Goal: Information Seeking & Learning: Learn about a topic

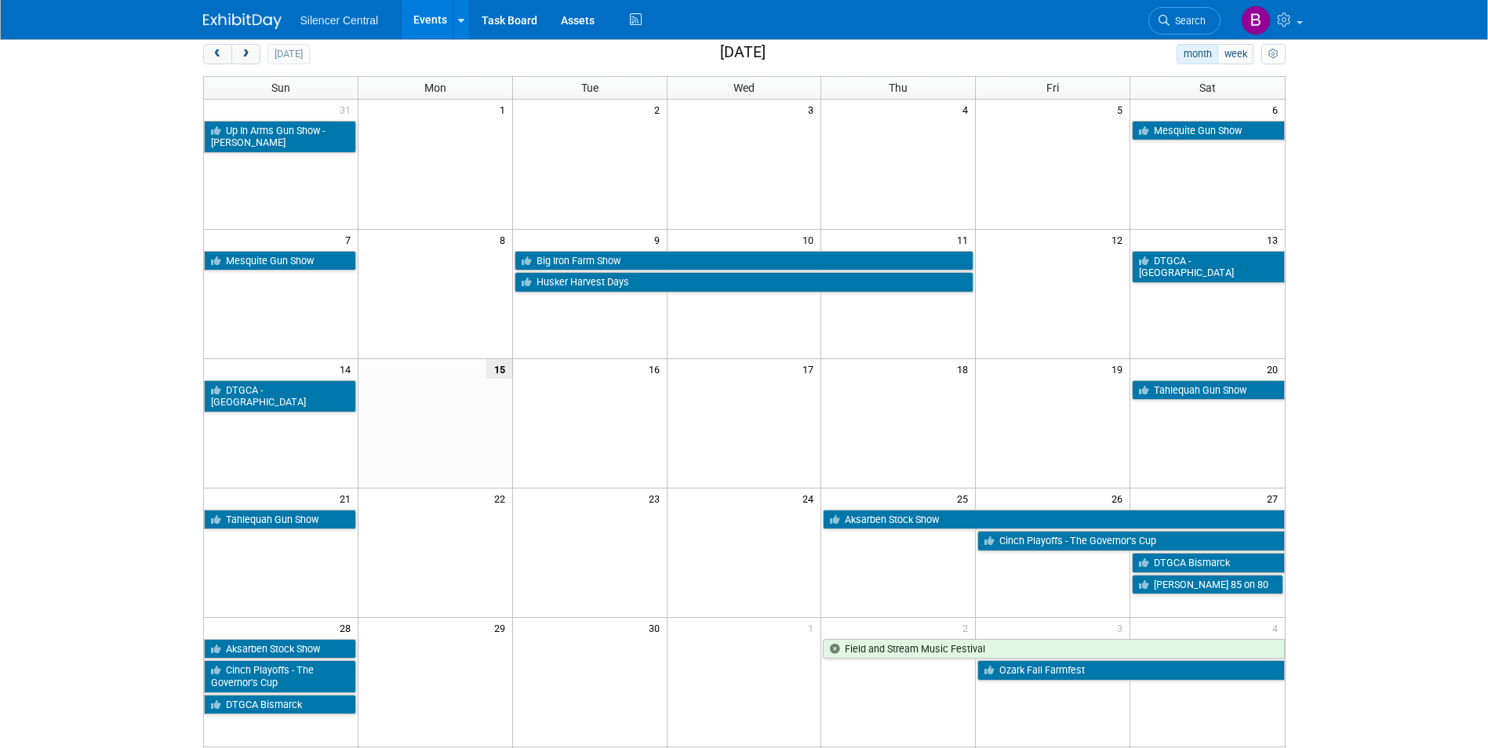
scroll to position [78, 0]
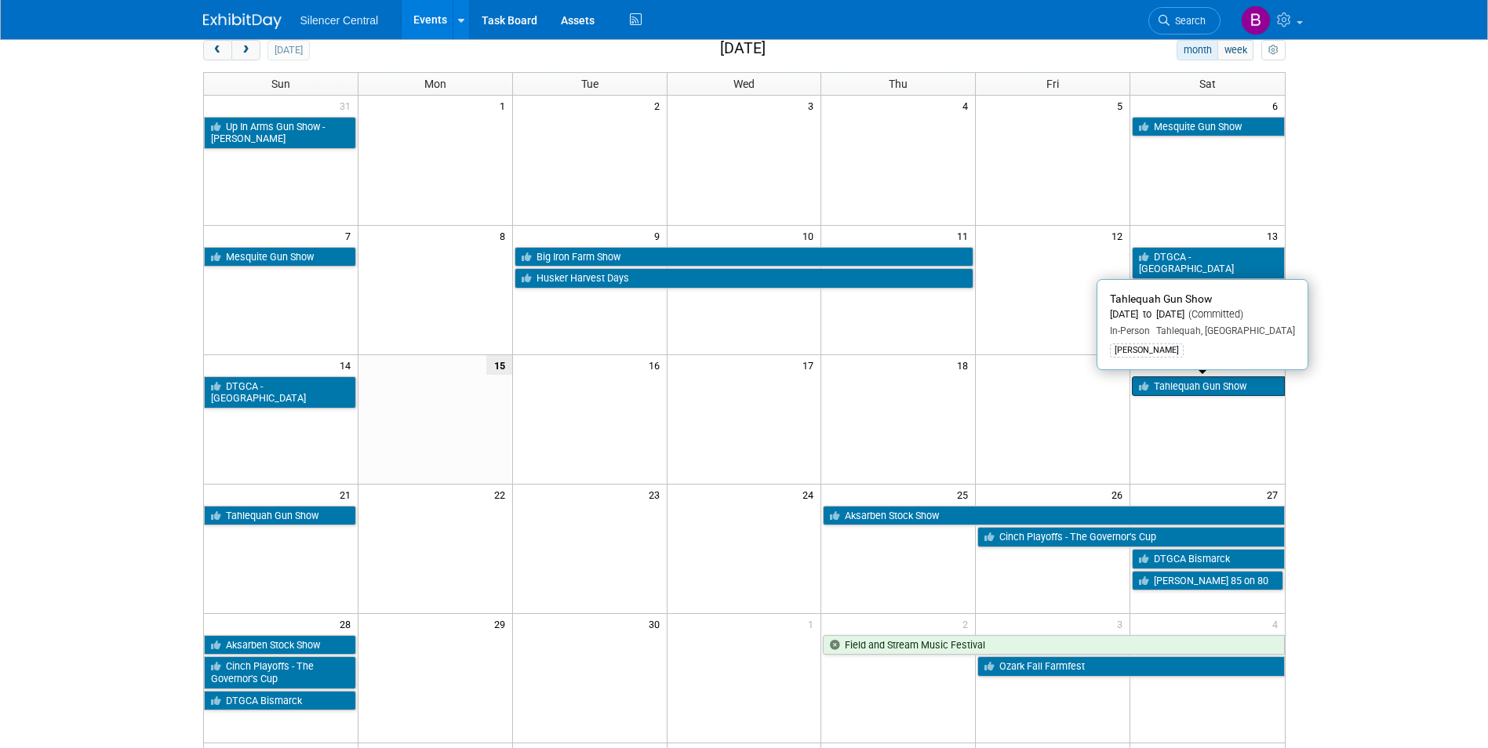
click at [1158, 388] on link "Tahlequah Gun Show" at bounding box center [1208, 386] width 152 height 20
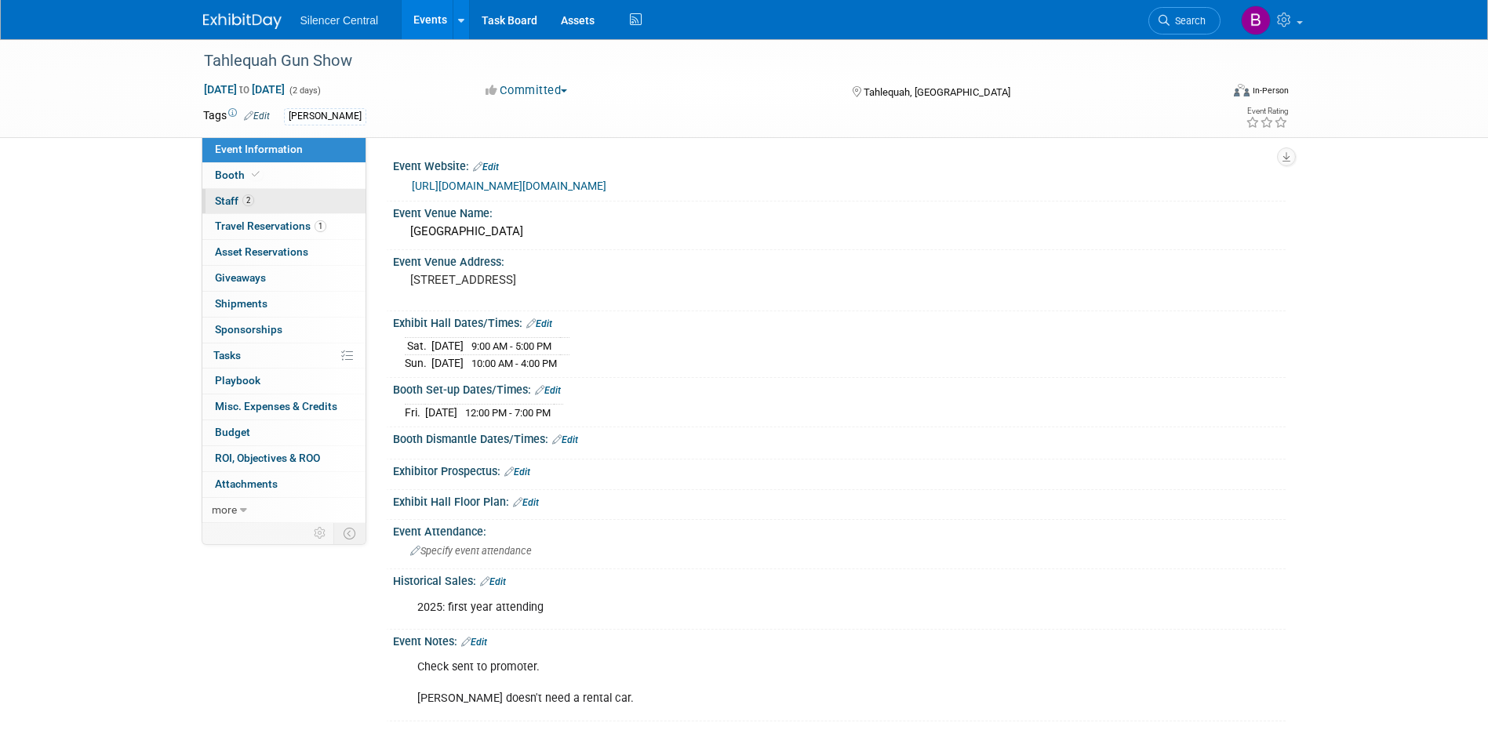
click at [311, 203] on link "2 Staff 2" at bounding box center [283, 201] width 163 height 25
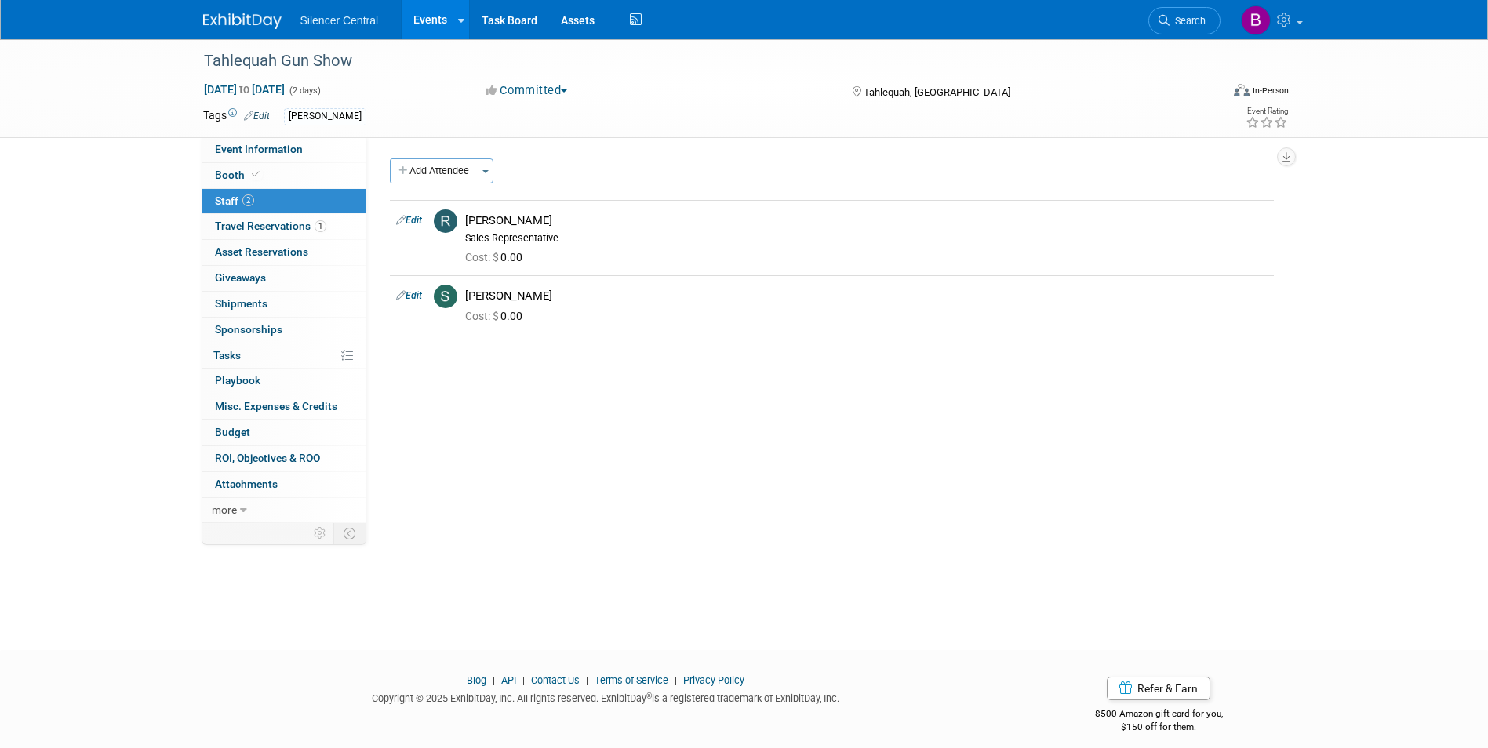
click at [245, 23] on img at bounding box center [242, 21] width 78 height 16
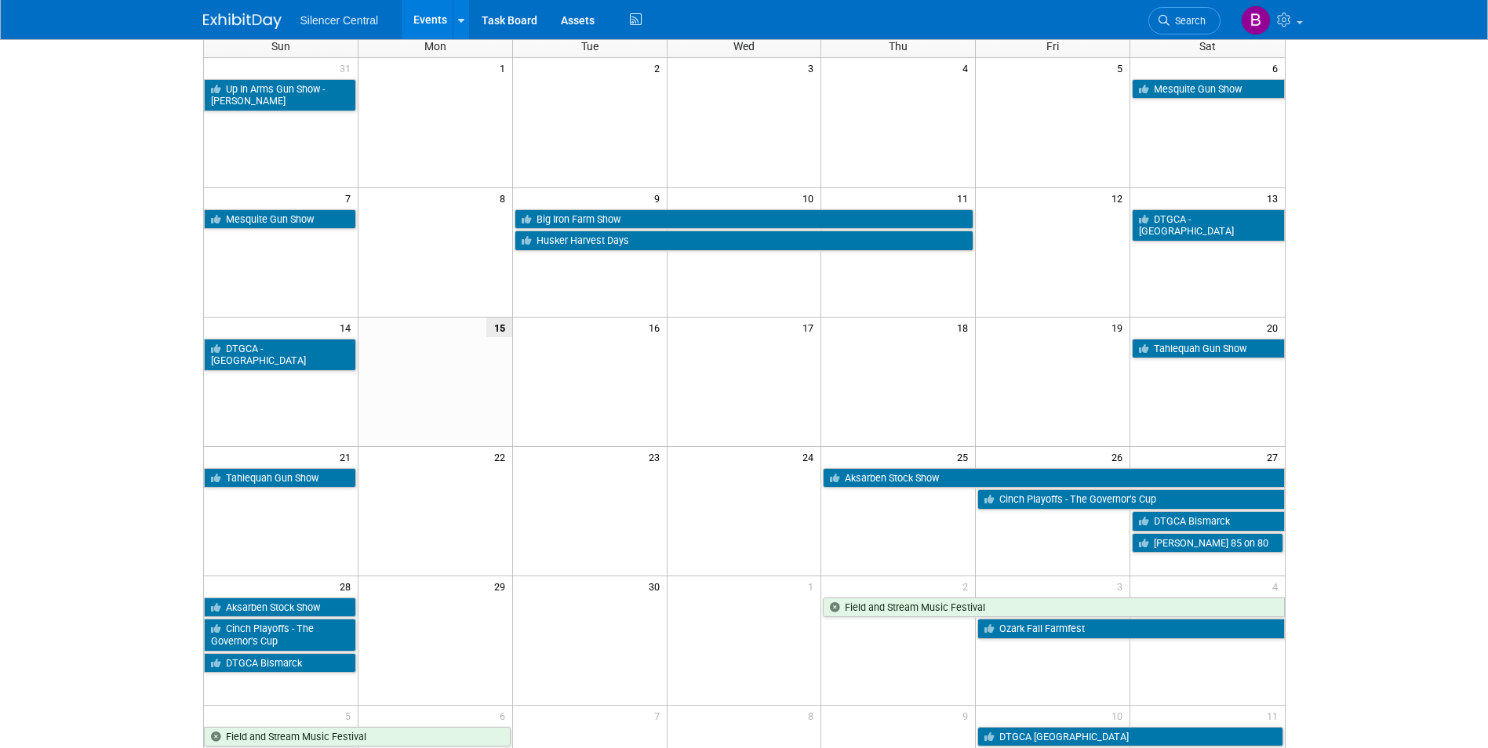
scroll to position [157, 0]
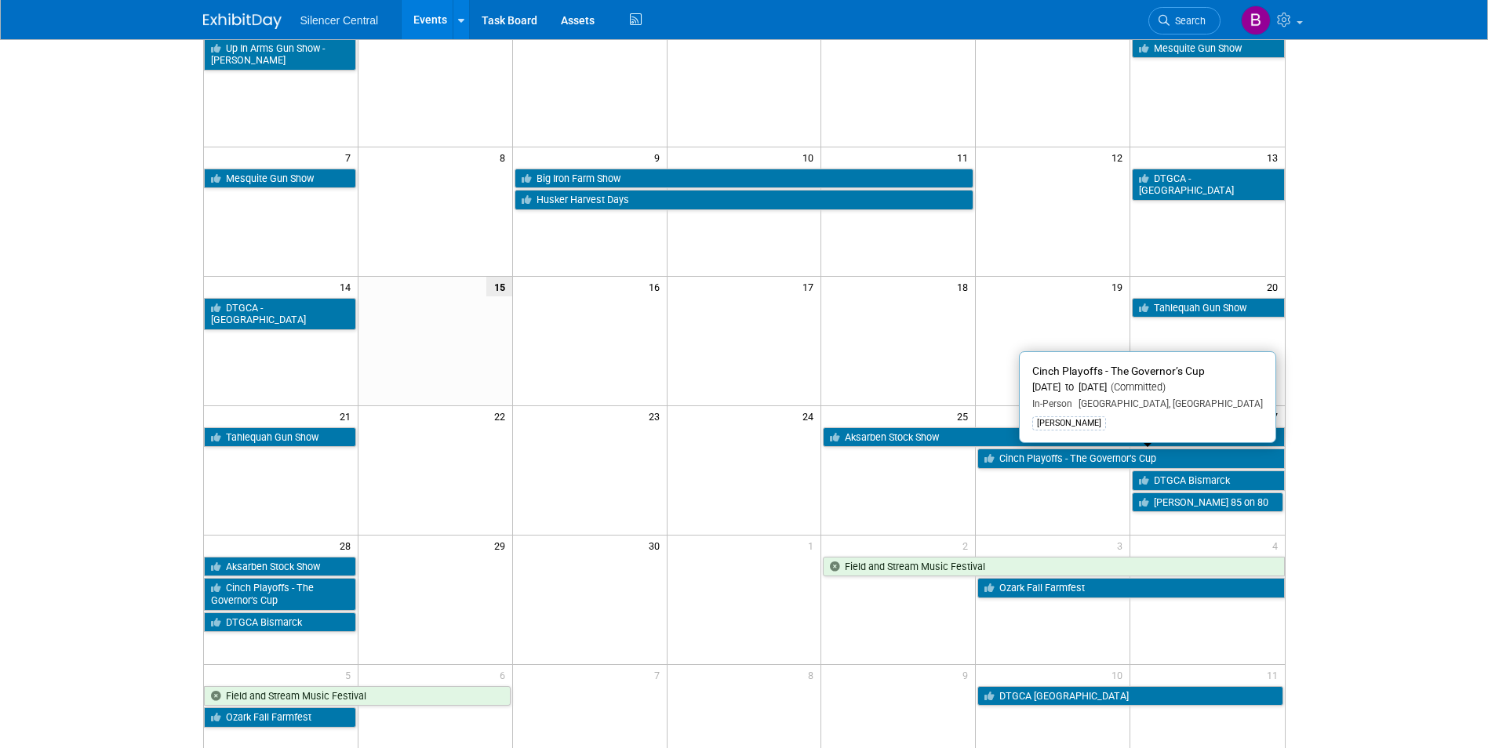
click at [1035, 458] on link "Cinch Playoffs - The Governor’s Cup" at bounding box center [1130, 459] width 307 height 20
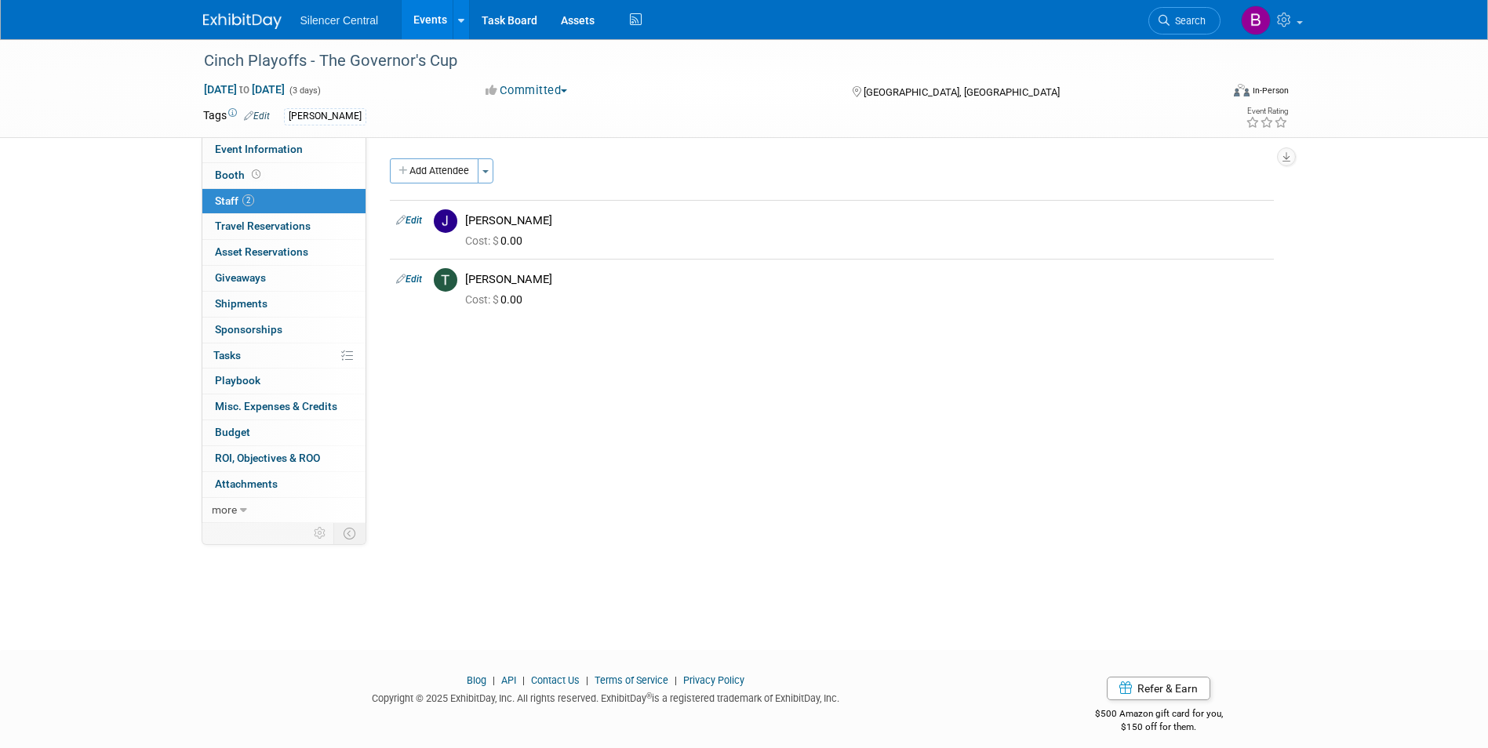
drag, startPoint x: 247, startPoint y: 24, endPoint x: 22, endPoint y: 53, distance: 226.9
click at [246, 24] on img at bounding box center [242, 21] width 78 height 16
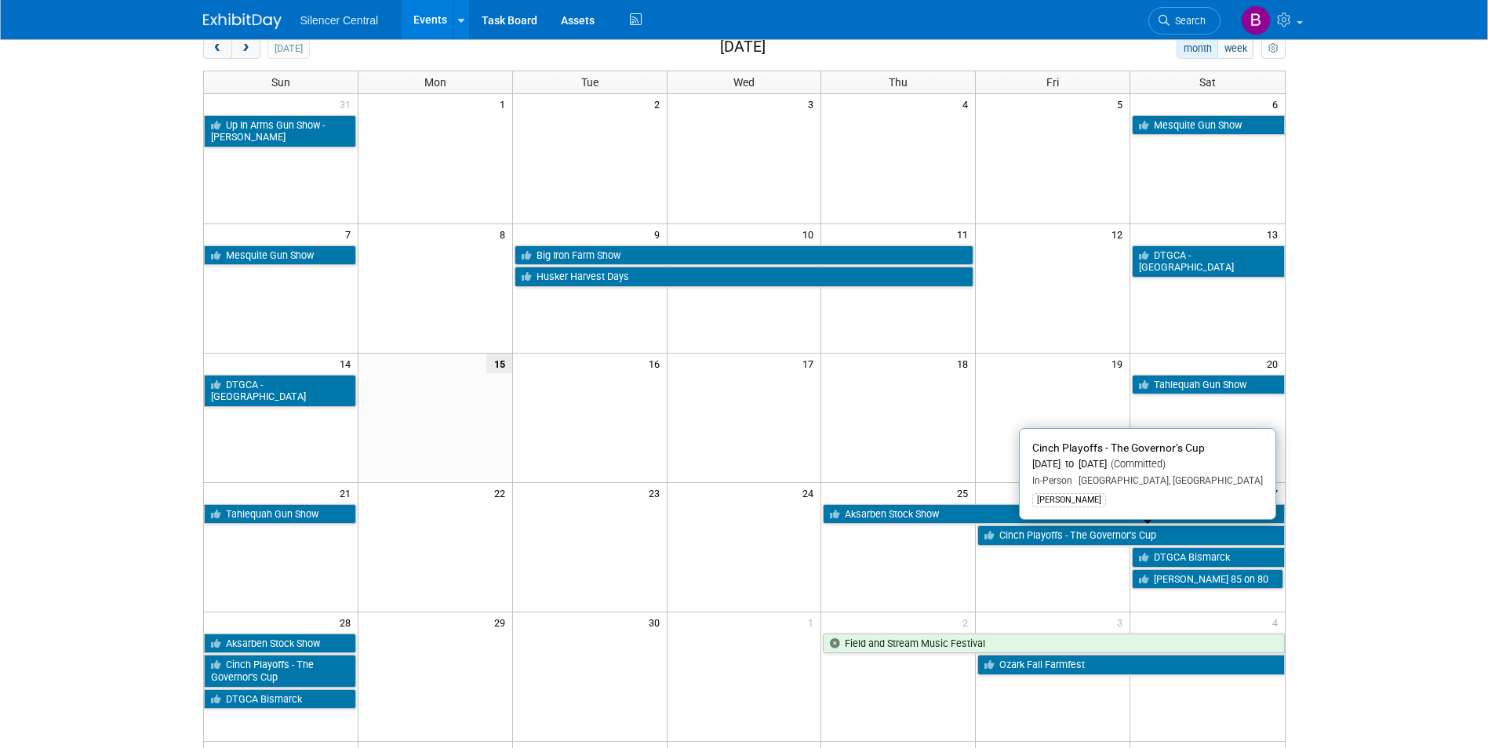
scroll to position [157, 0]
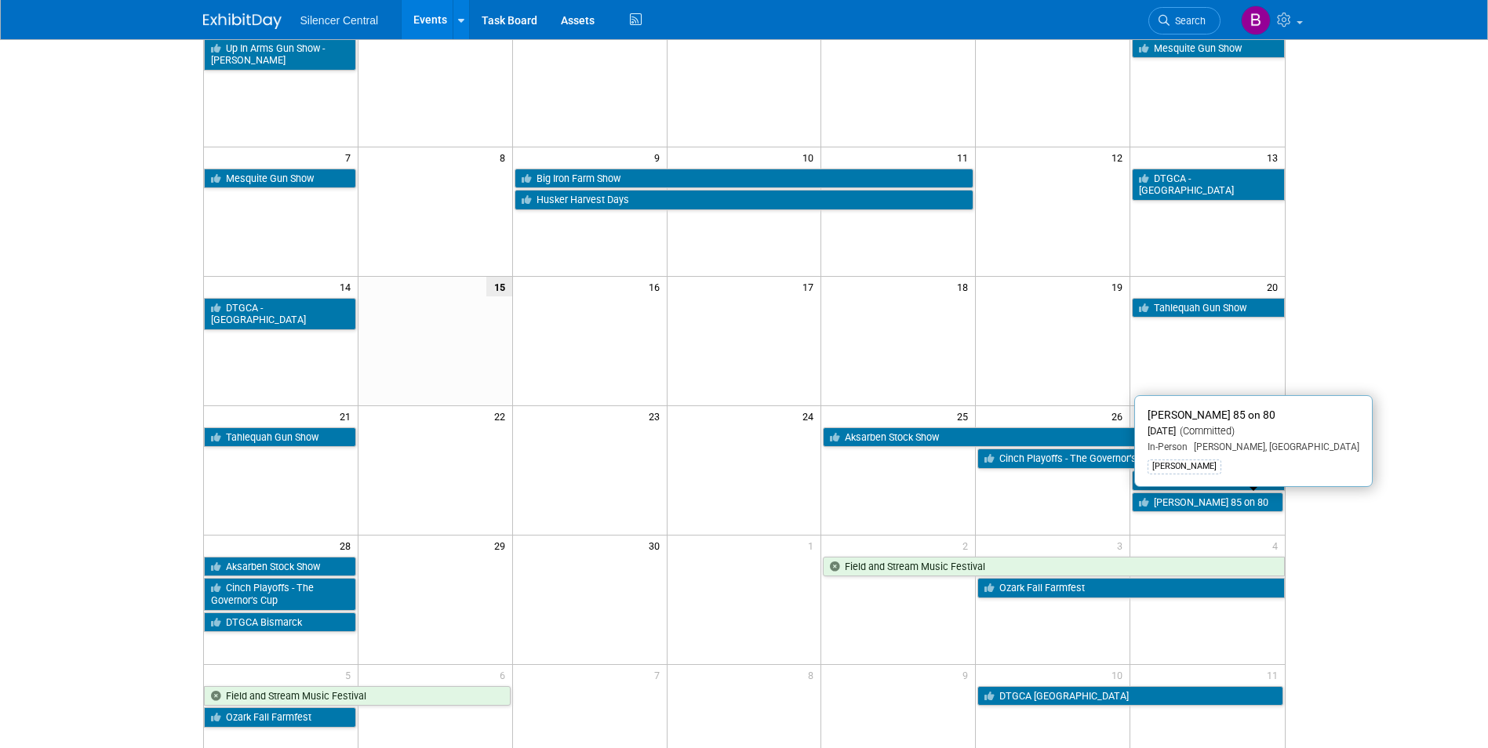
drag, startPoint x: 1209, startPoint y: 507, endPoint x: 1177, endPoint y: 506, distance: 31.4
click at [1209, 507] on link "[PERSON_NAME] 85 on 80" at bounding box center [1207, 503] width 151 height 20
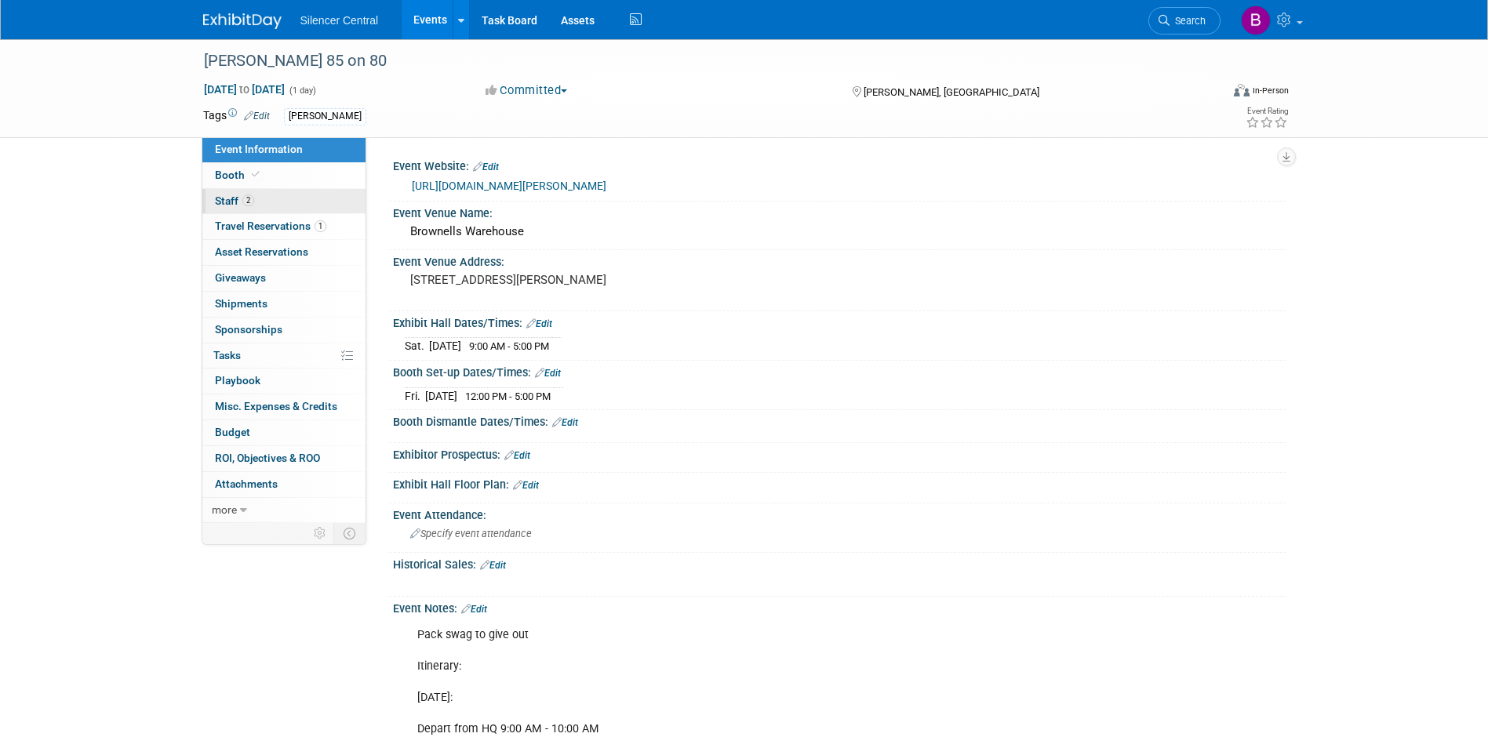
click at [244, 209] on link "2 Staff 2" at bounding box center [283, 201] width 163 height 25
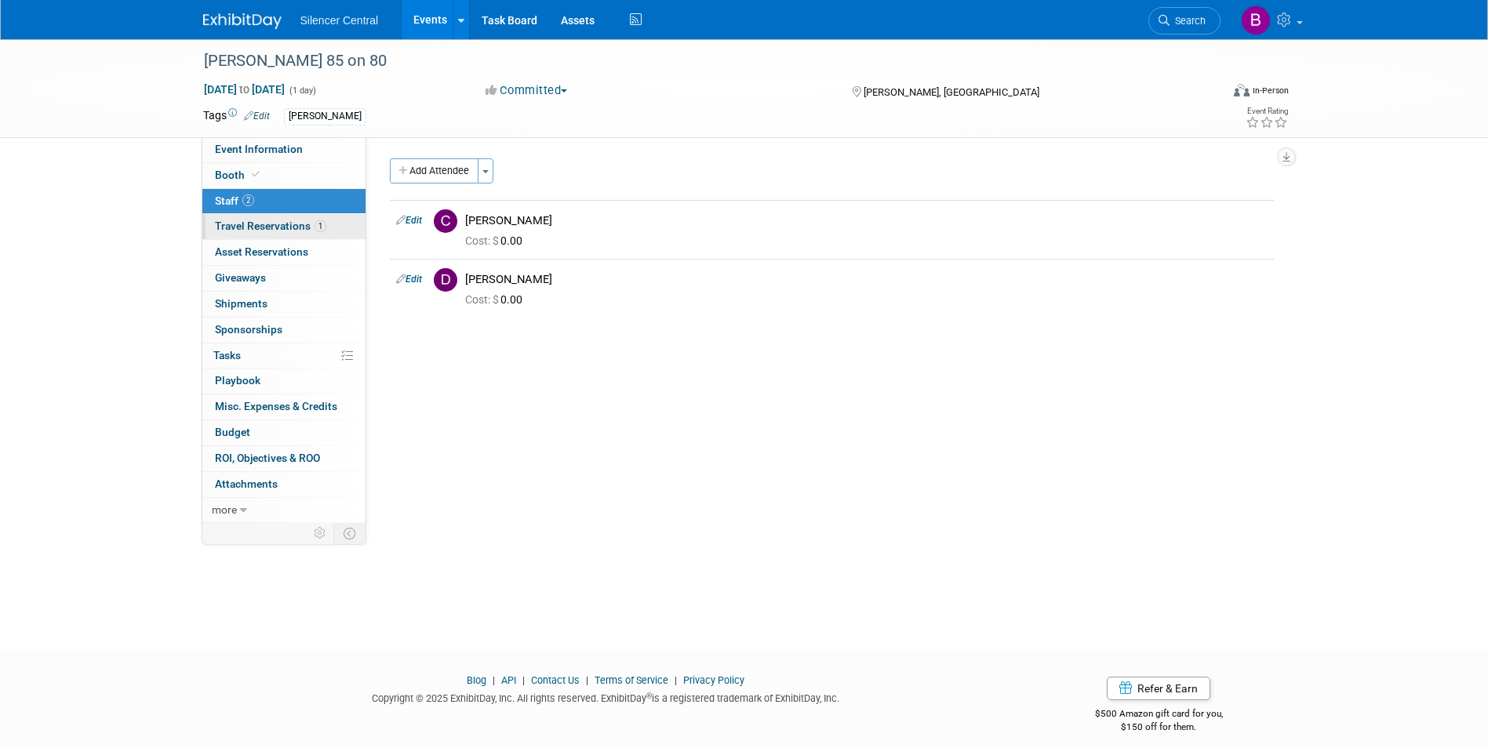
click at [242, 224] on span "Travel Reservations 1" at bounding box center [270, 226] width 111 height 13
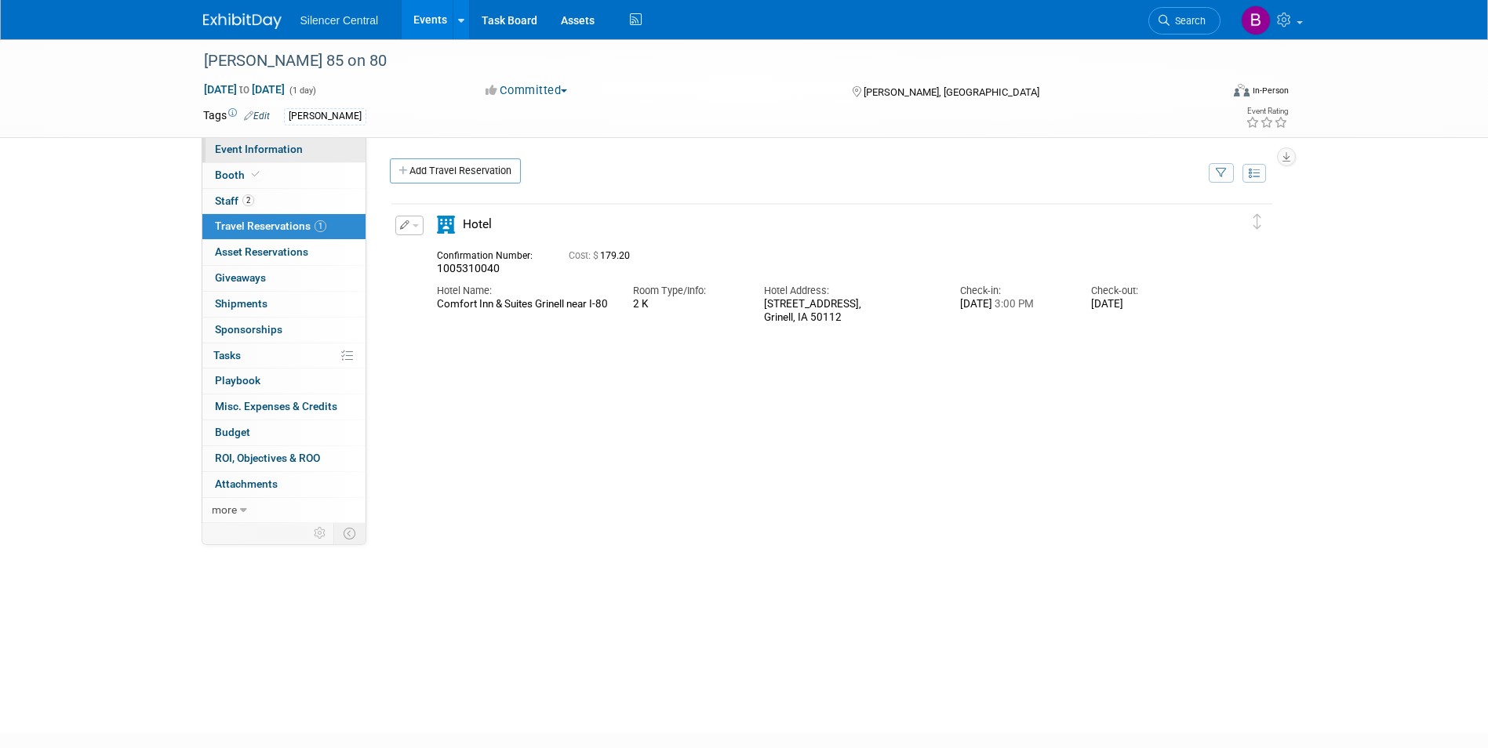
click at [266, 146] on span "Event Information" at bounding box center [259, 149] width 88 height 13
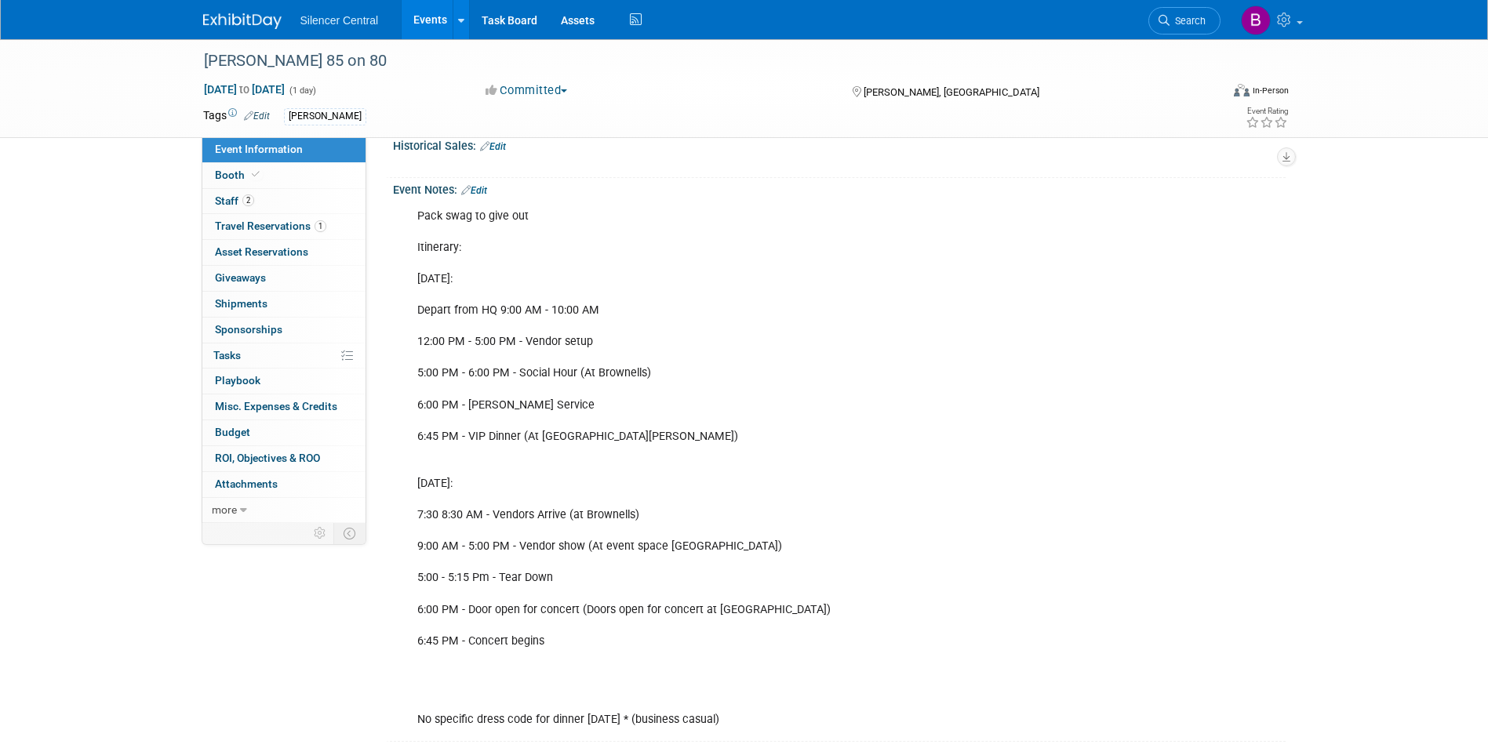
scroll to position [581, 0]
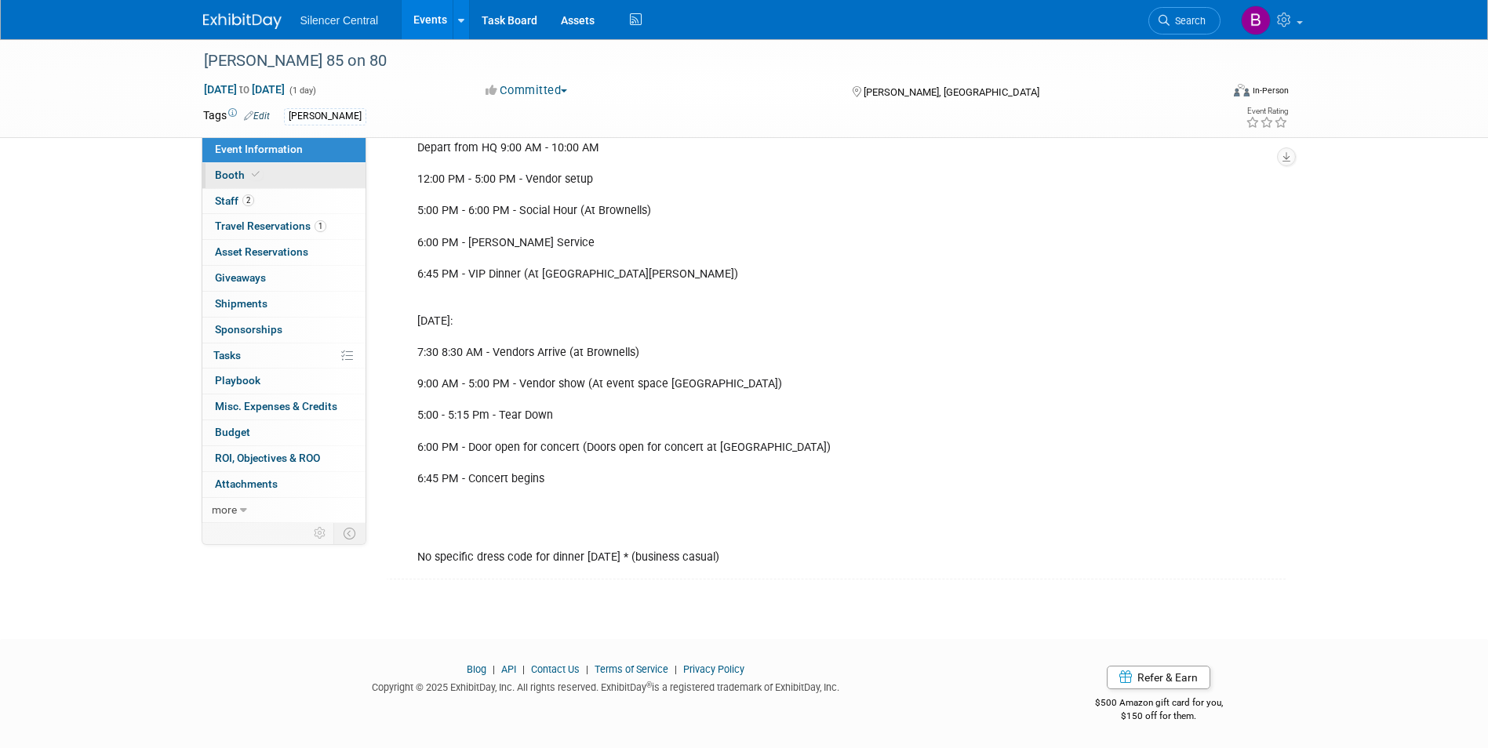
click at [293, 180] on link "Booth" at bounding box center [283, 175] width 163 height 25
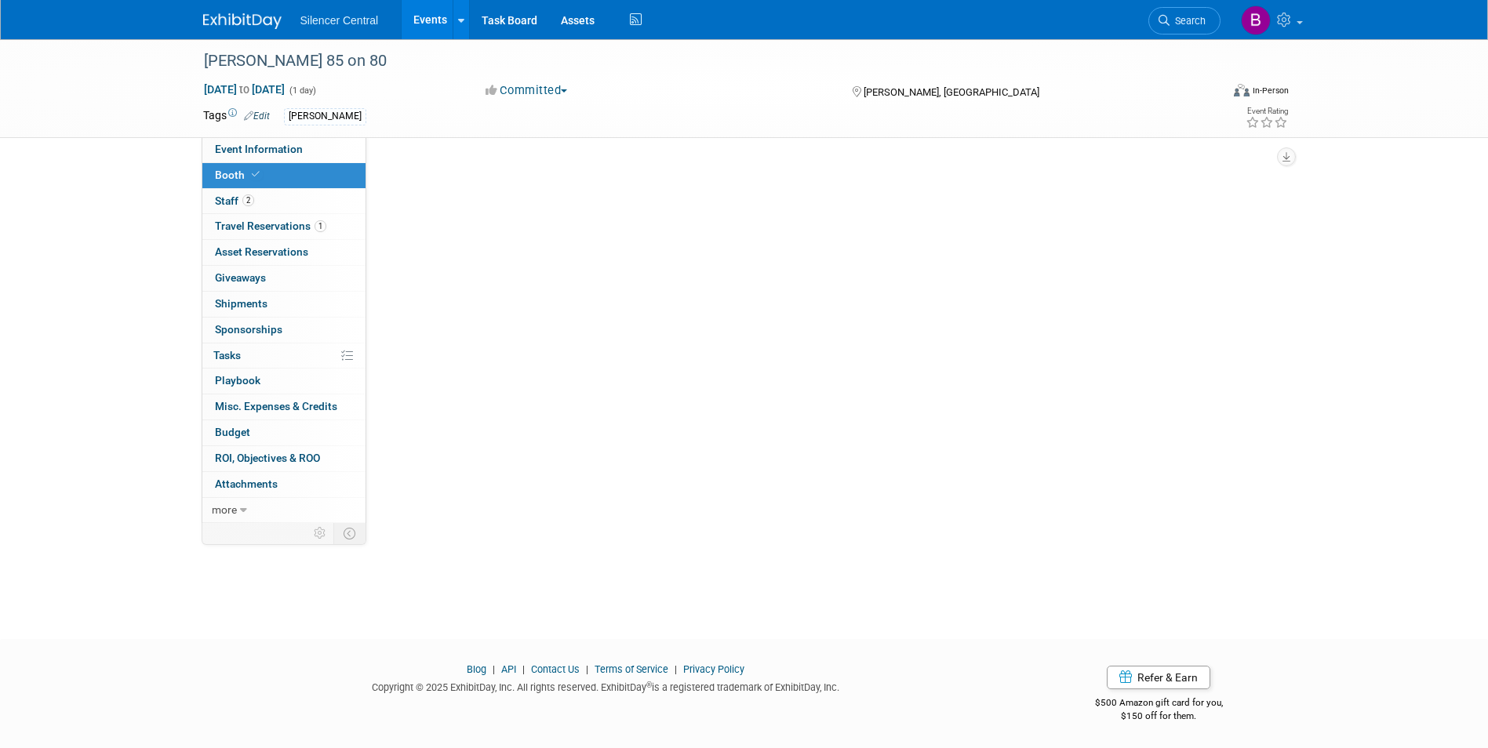
scroll to position [0, 0]
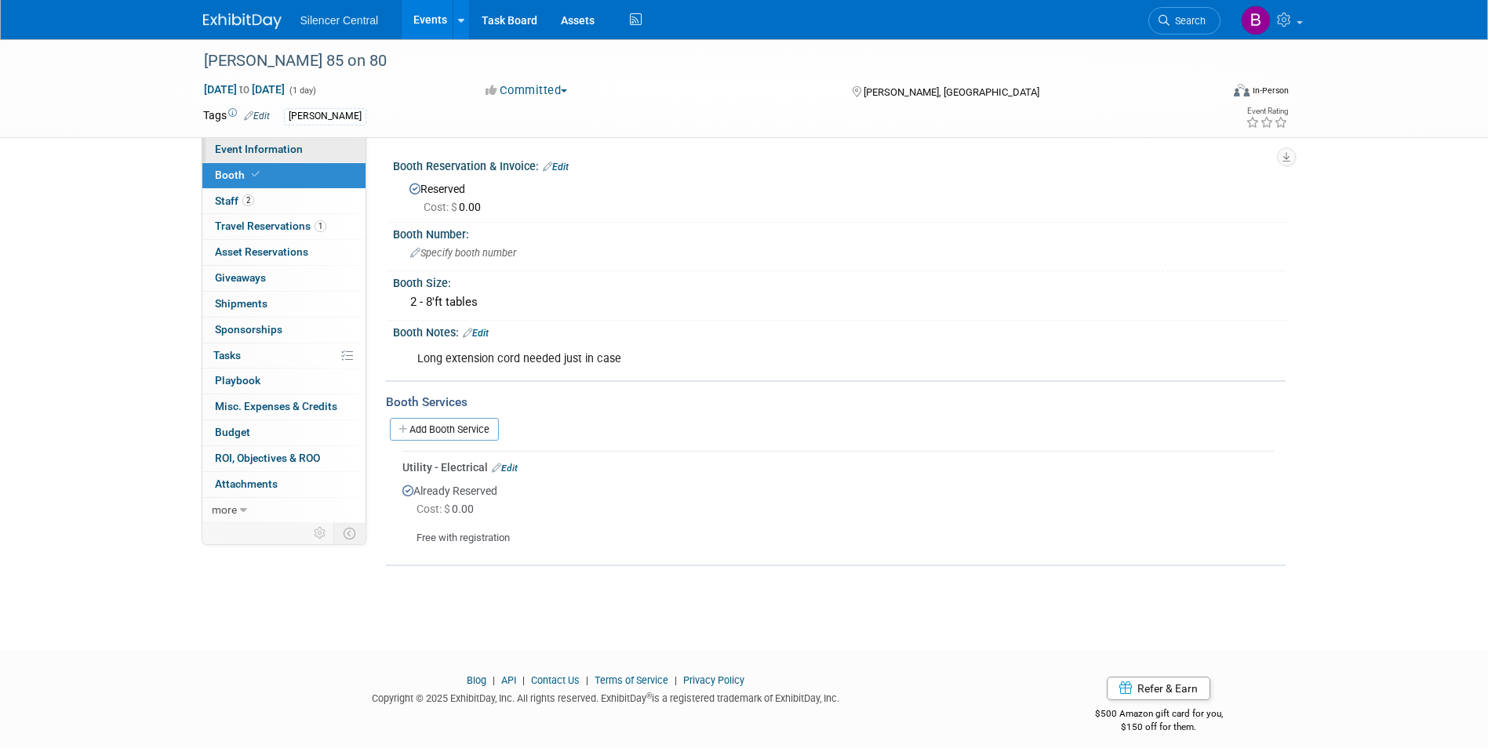
click at [262, 147] on span "Event Information" at bounding box center [259, 149] width 88 height 13
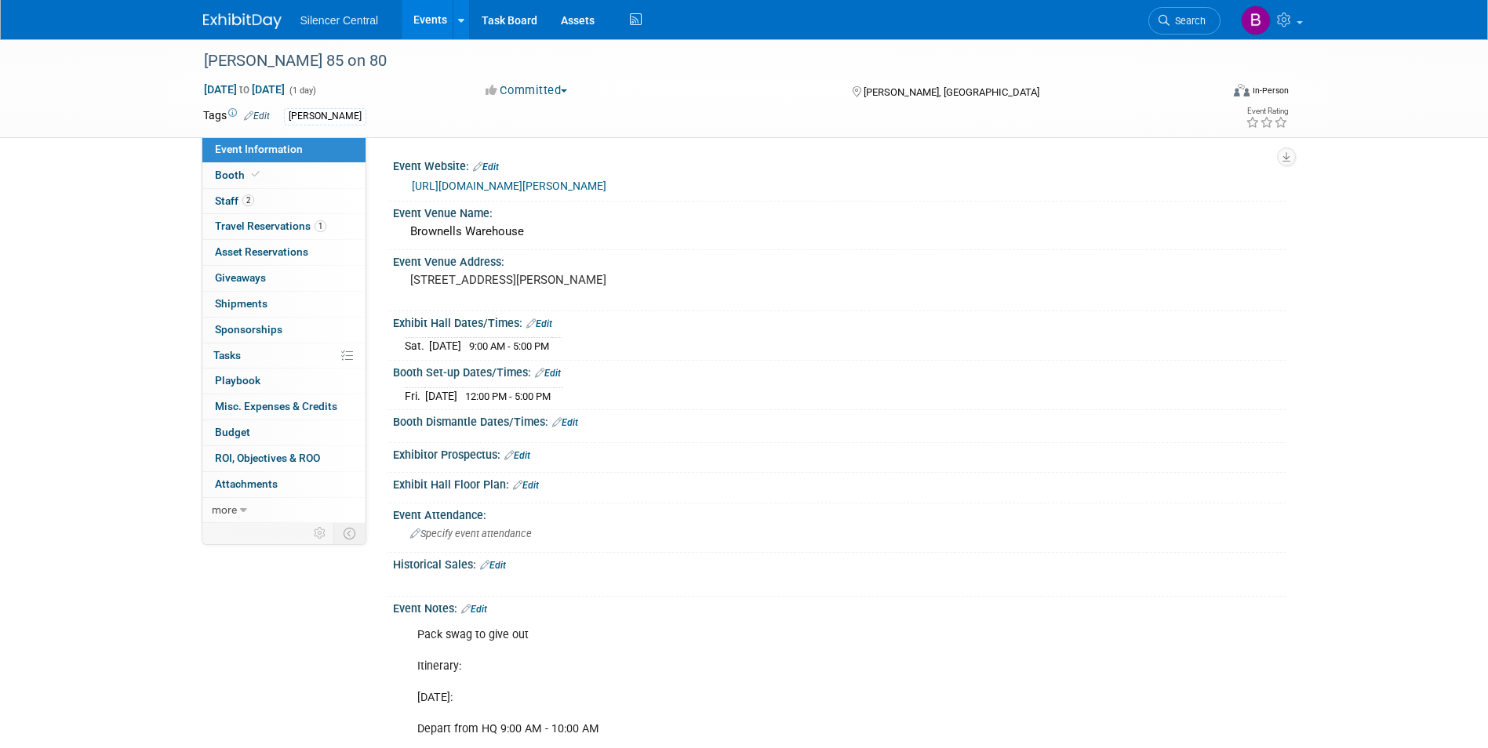
click at [241, 28] on img at bounding box center [242, 21] width 78 height 16
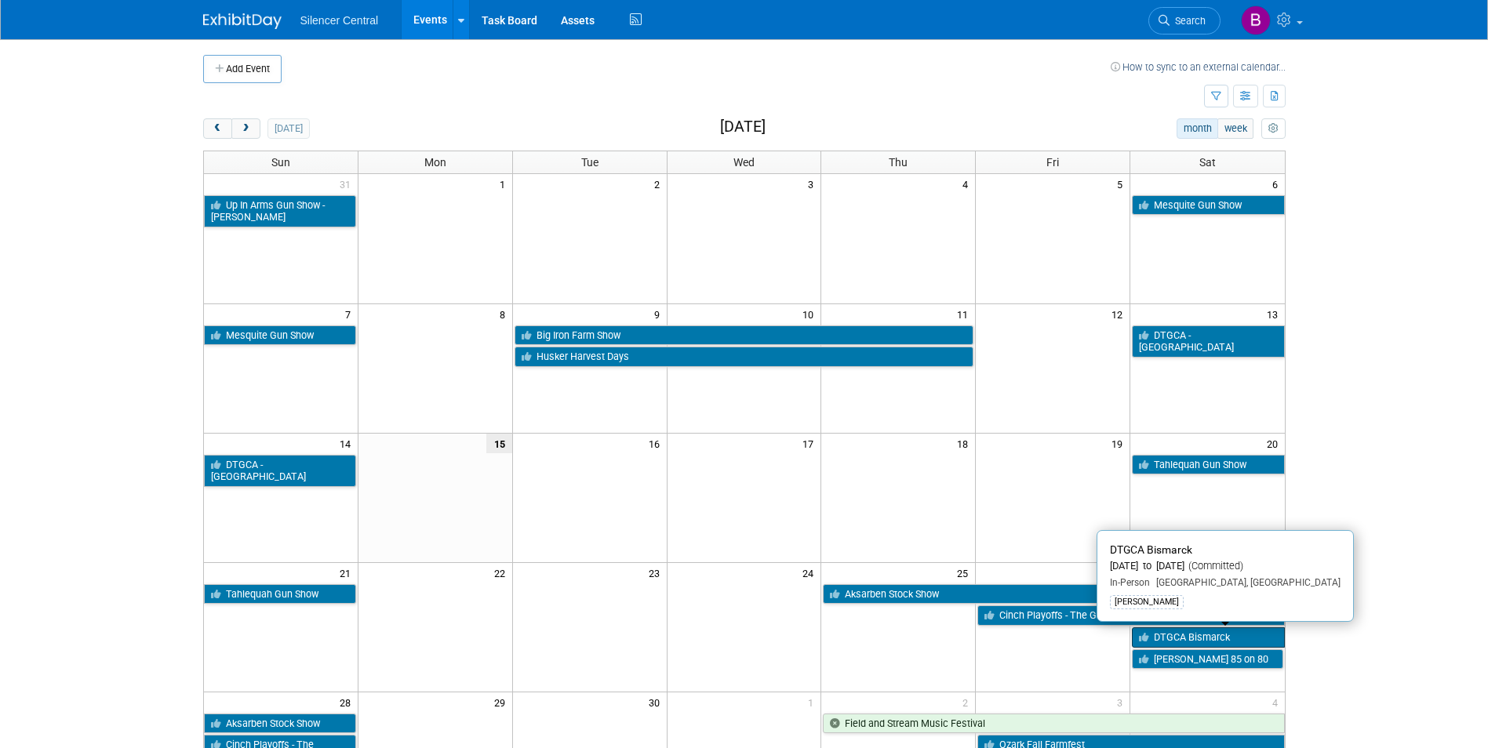
click at [1195, 638] on link "DTGCA Bismarck" at bounding box center [1208, 637] width 152 height 20
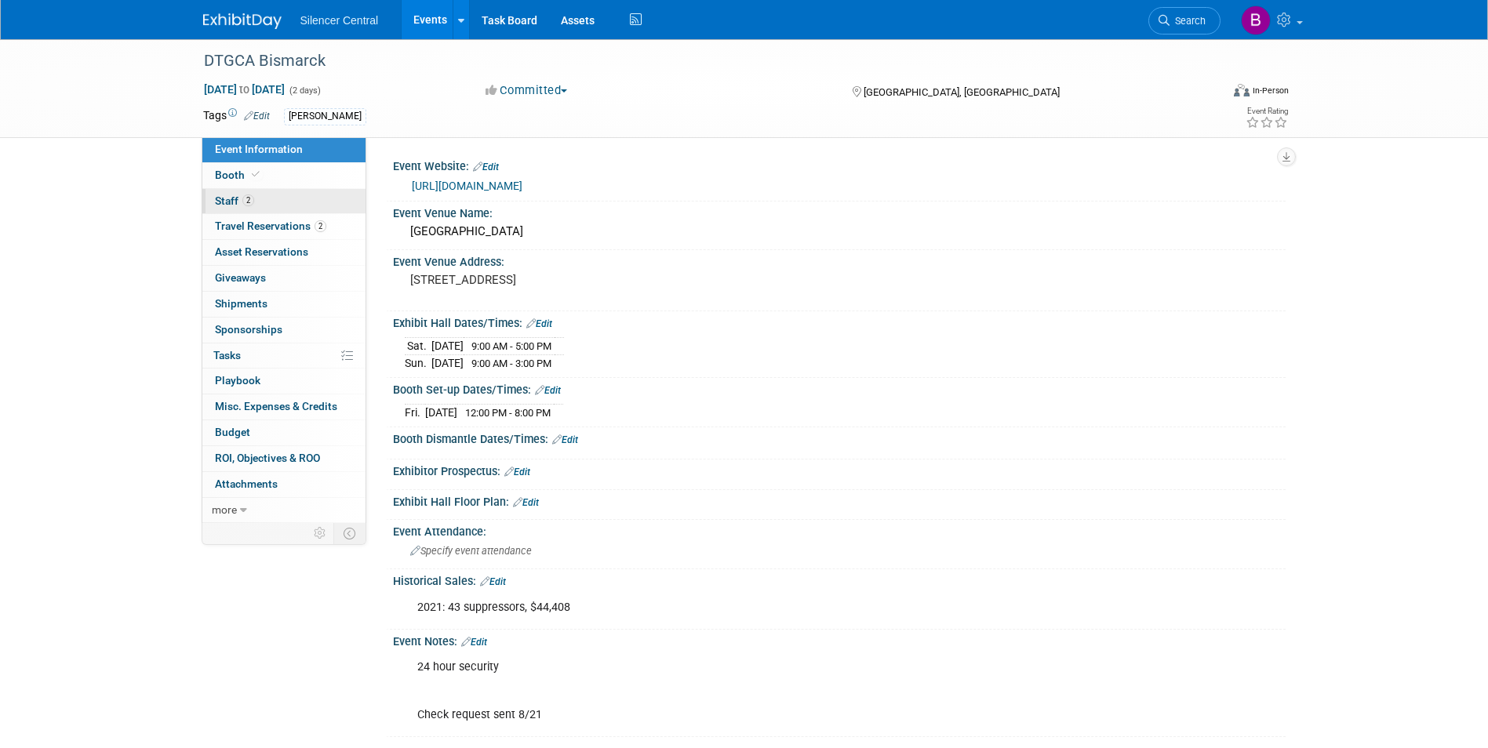
click at [232, 202] on span "Staff 2" at bounding box center [234, 201] width 39 height 13
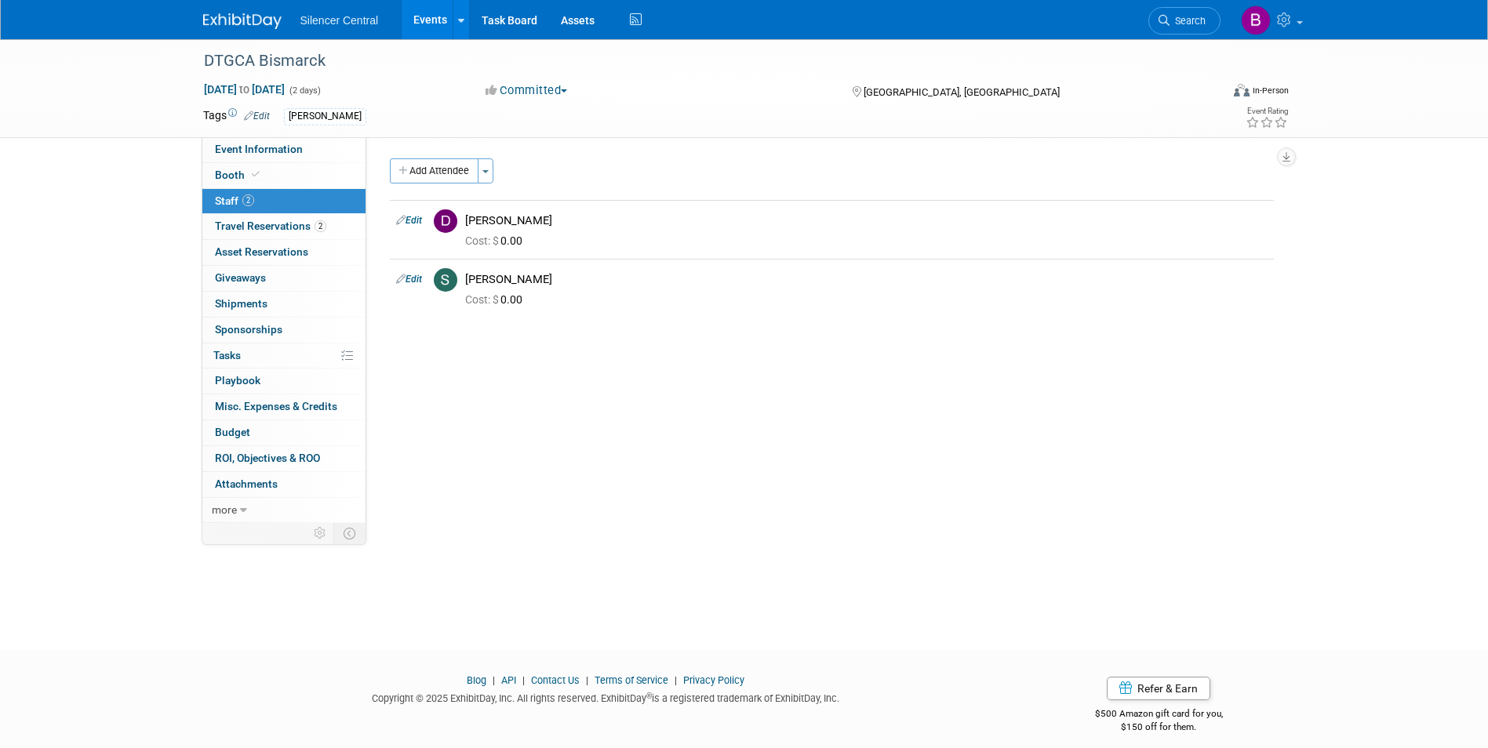
click at [249, 19] on img at bounding box center [242, 21] width 78 height 16
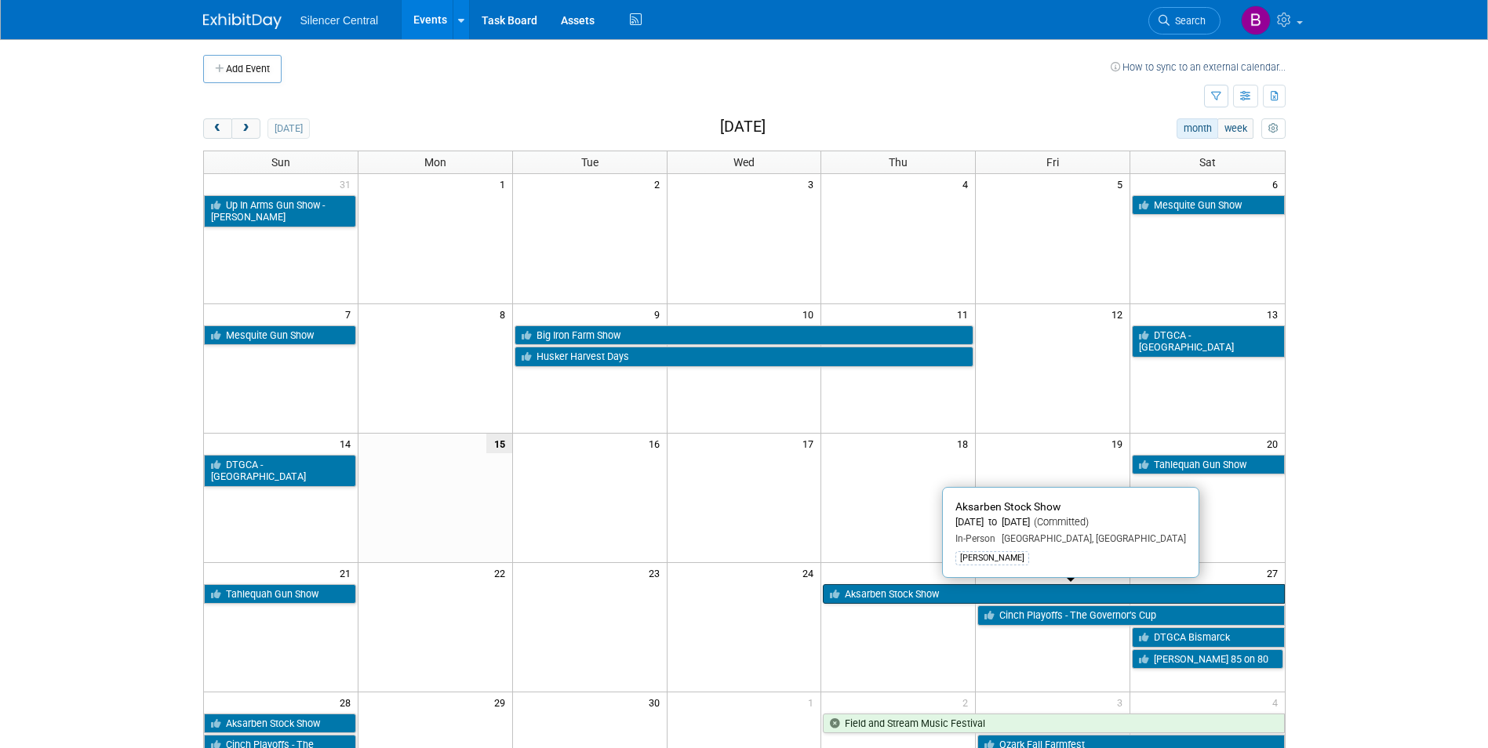
click at [911, 591] on link "Aksarben Stock Show" at bounding box center [1053, 594] width 461 height 20
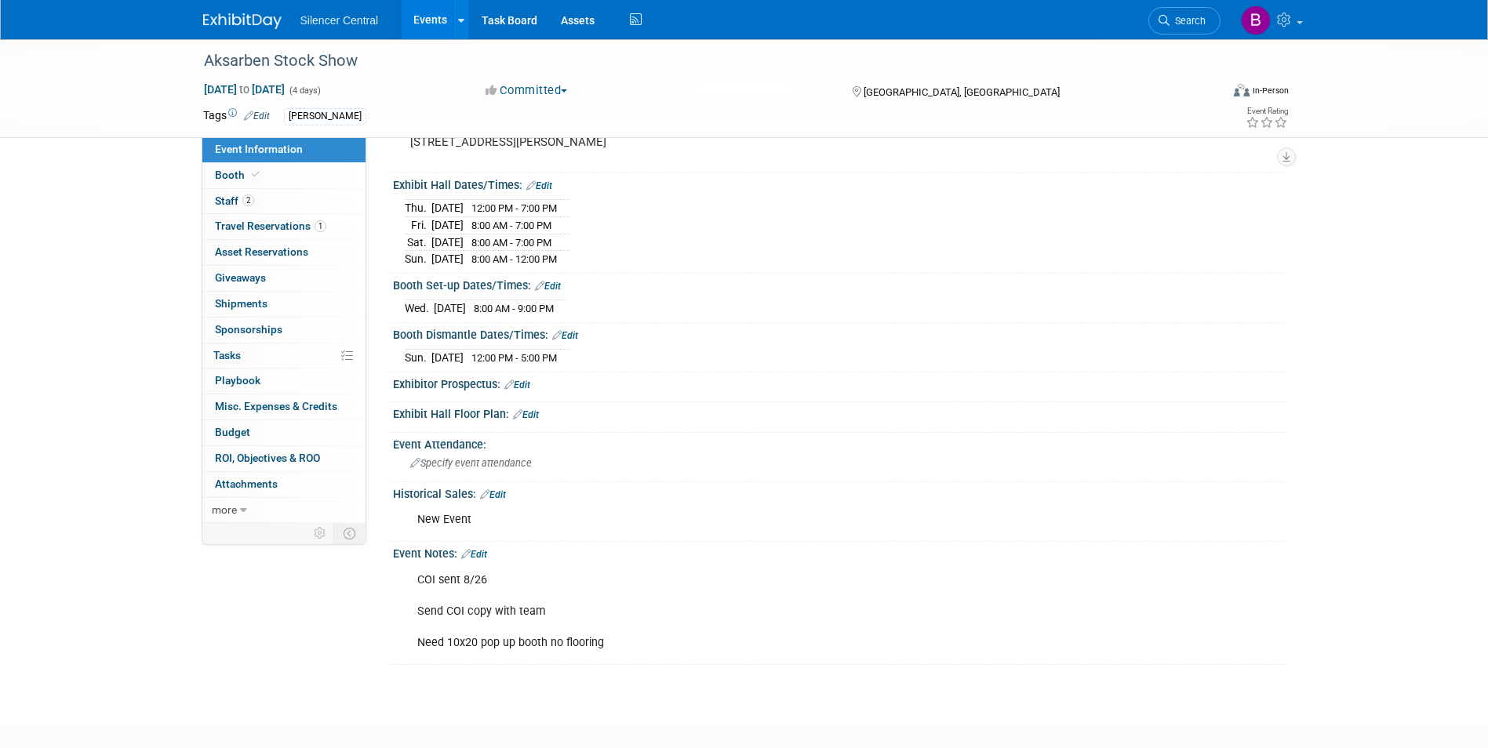
scroll to position [222, 0]
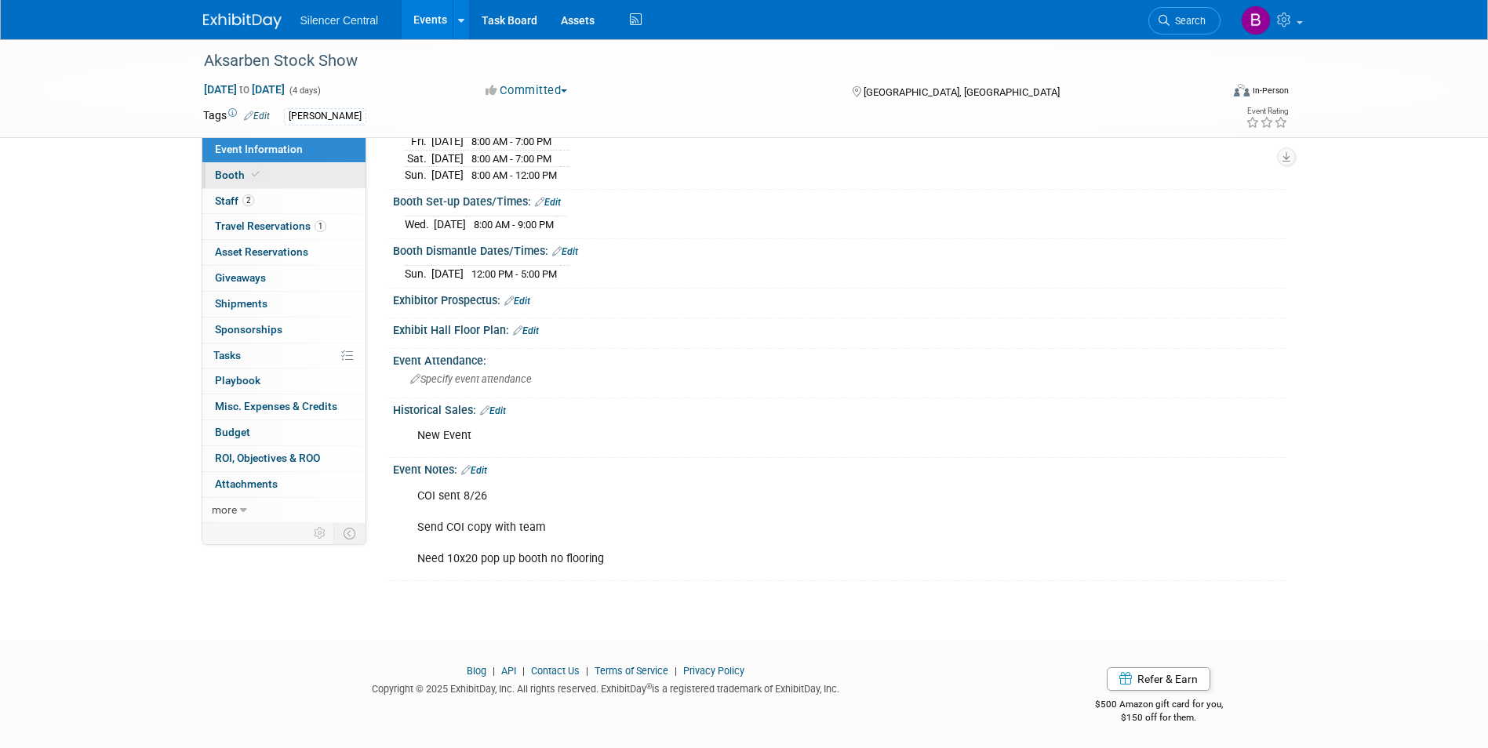
click at [315, 185] on link "Booth" at bounding box center [283, 175] width 163 height 25
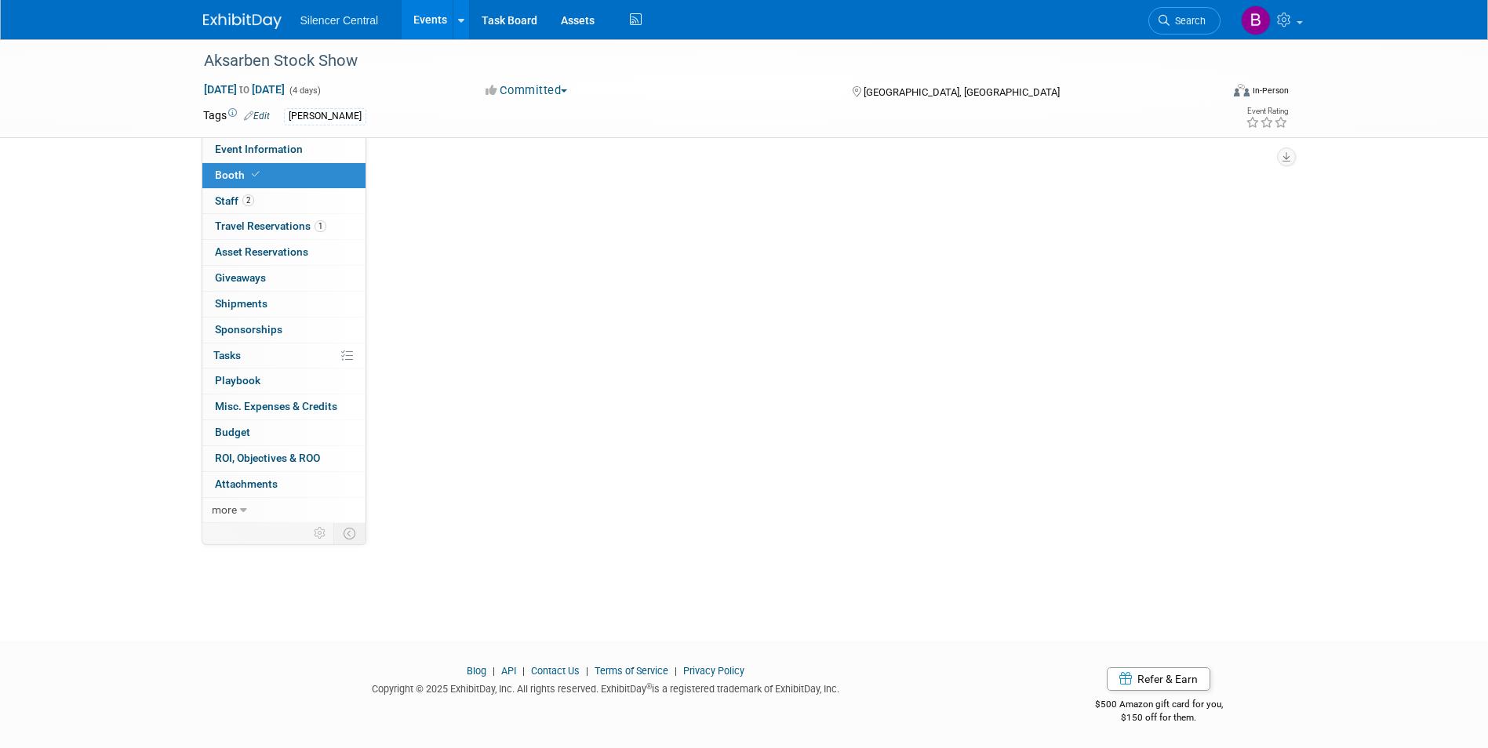
scroll to position [0, 0]
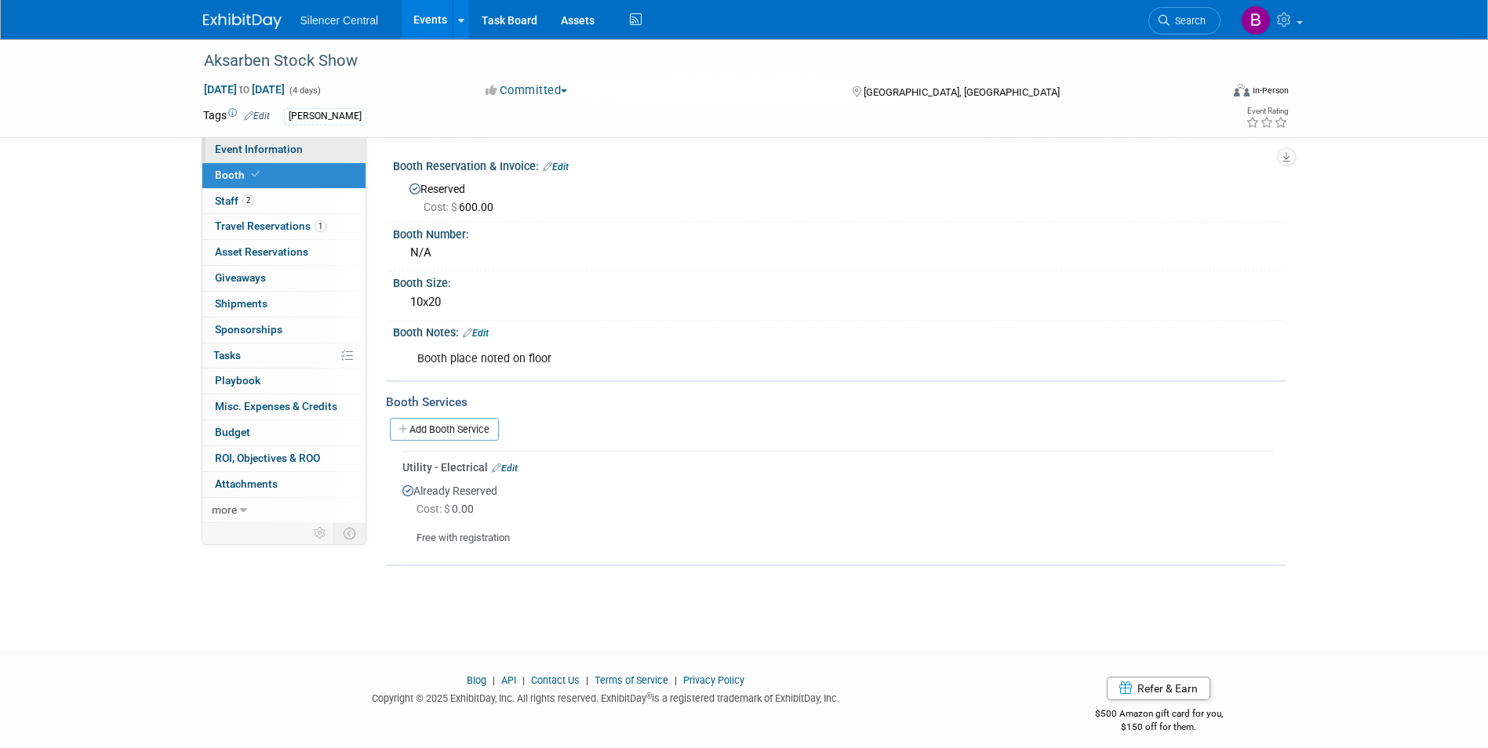
click at [300, 150] on link "Event Information" at bounding box center [283, 149] width 163 height 25
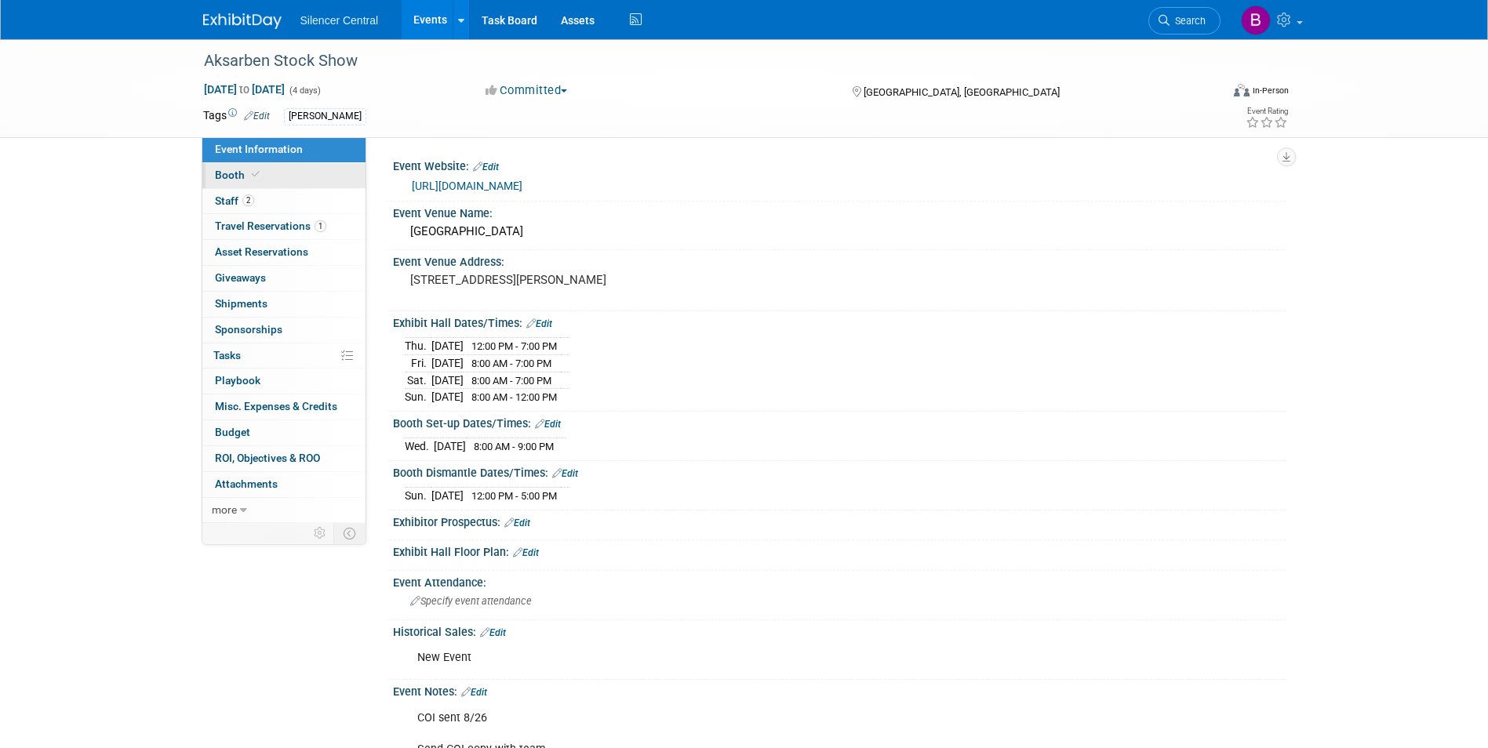
click at [285, 184] on link "Booth" at bounding box center [283, 175] width 163 height 25
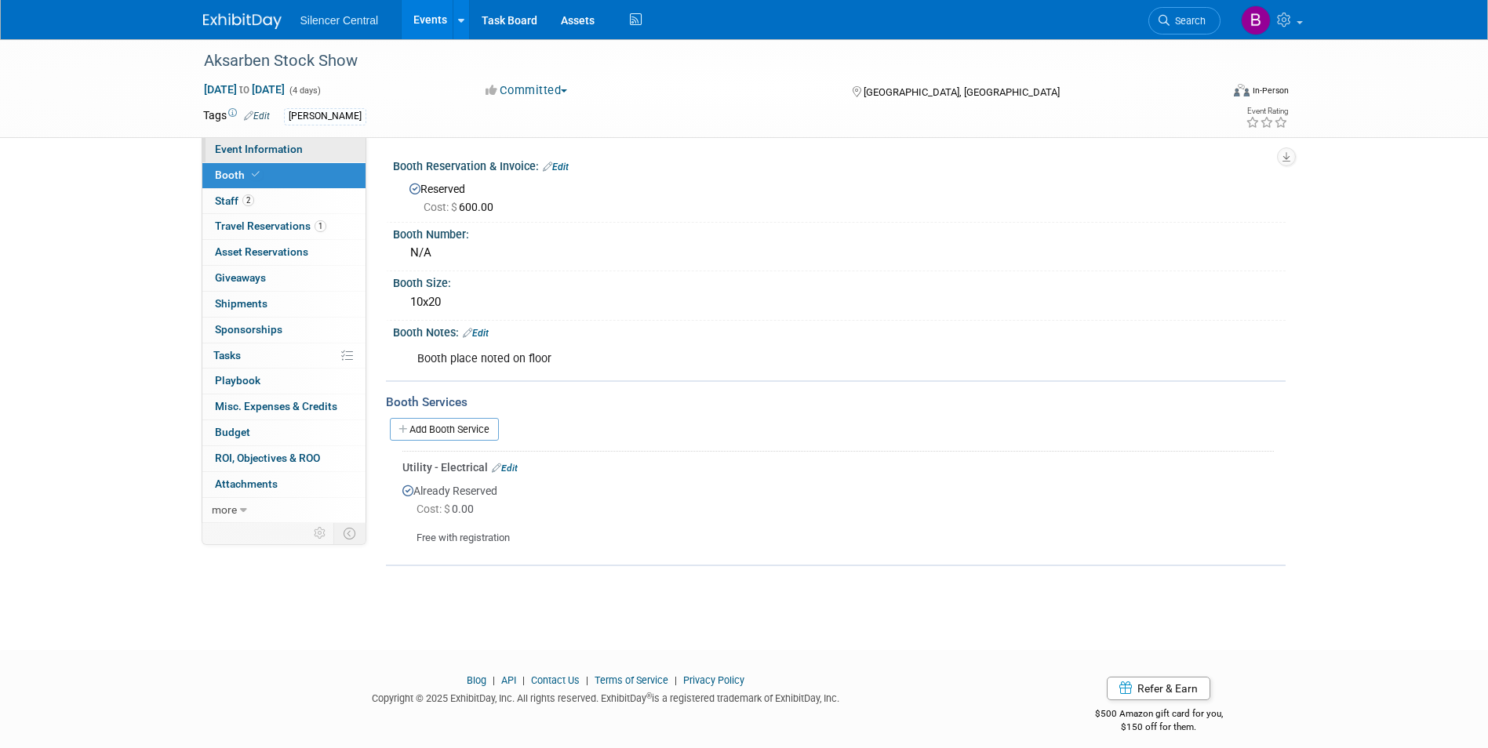
click at [275, 154] on span "Event Information" at bounding box center [259, 149] width 88 height 13
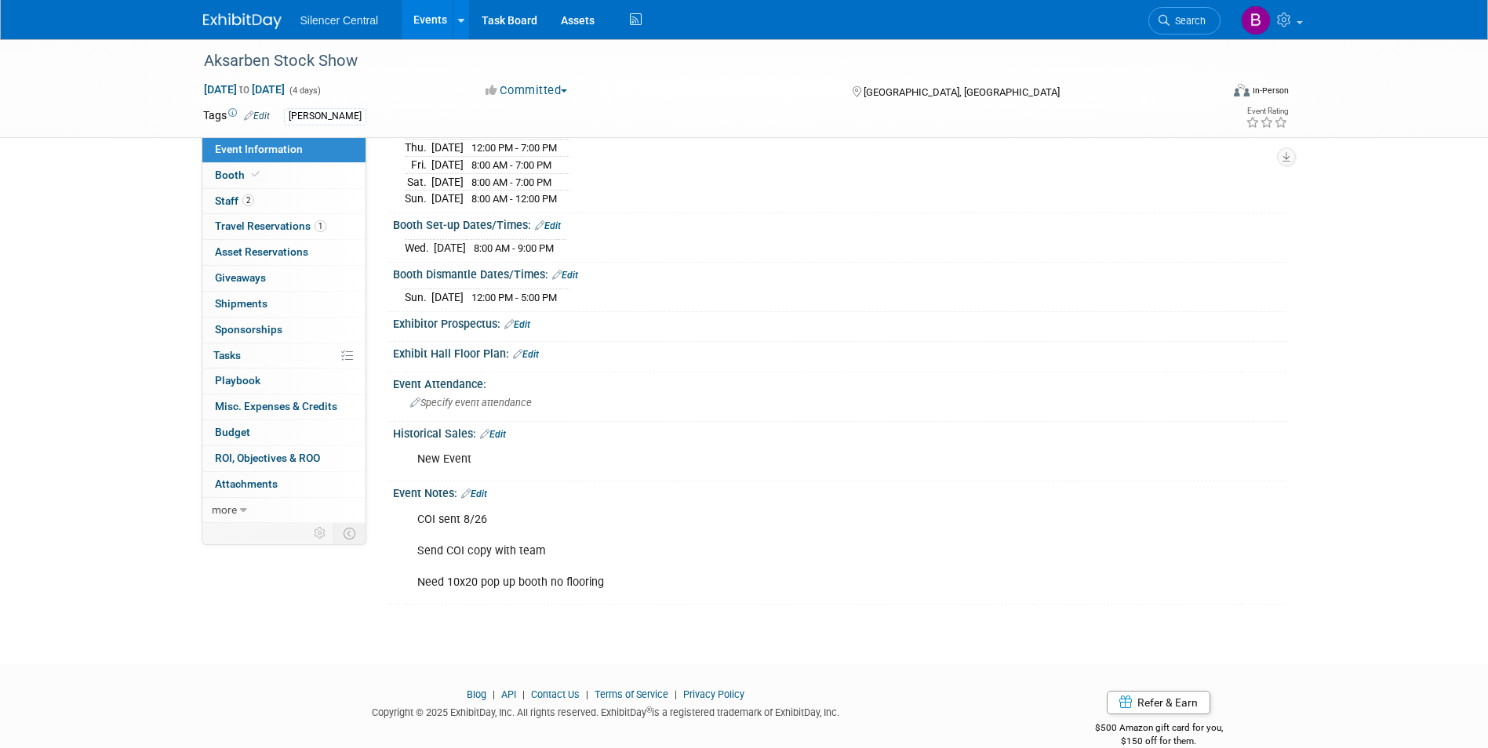
scroll to position [222, 0]
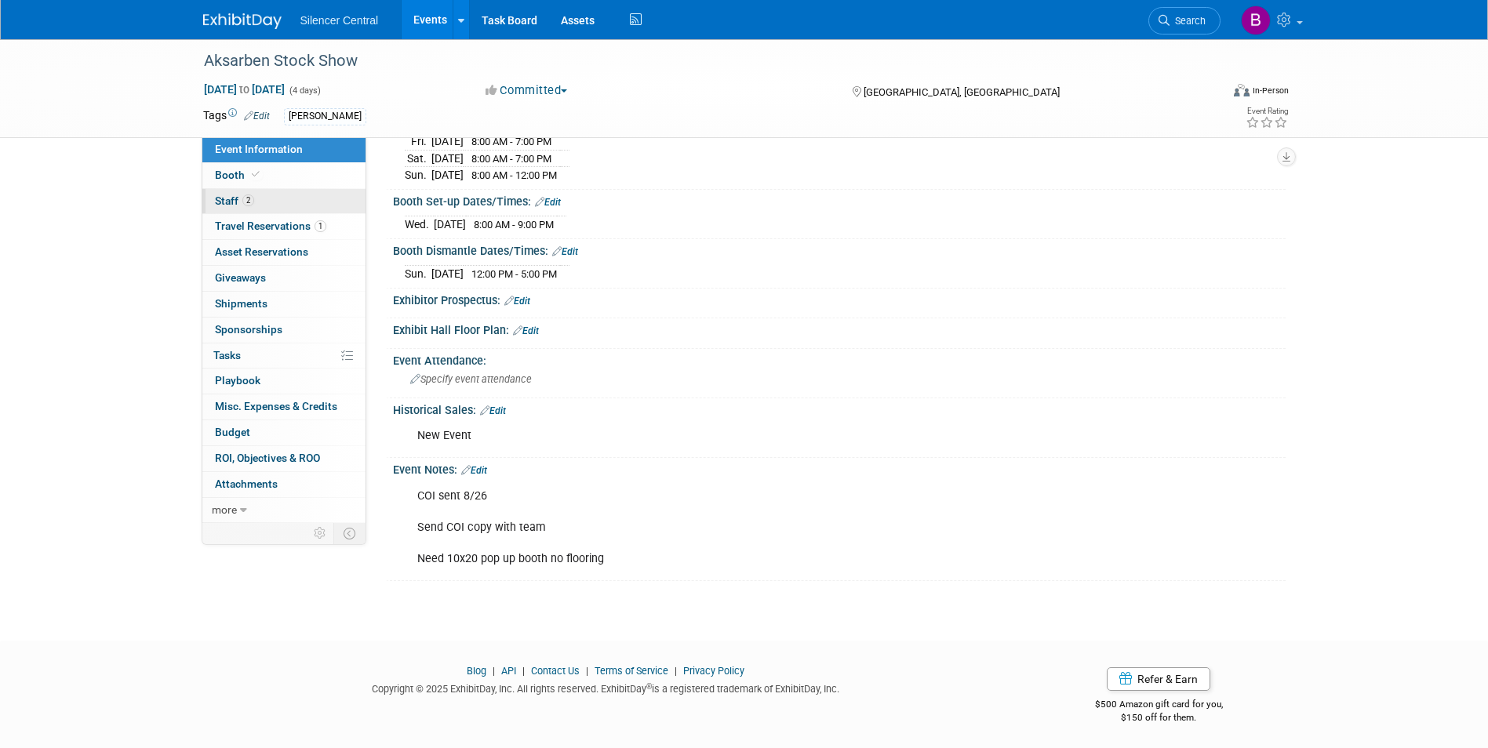
click at [244, 206] on span "Staff 2" at bounding box center [234, 201] width 39 height 13
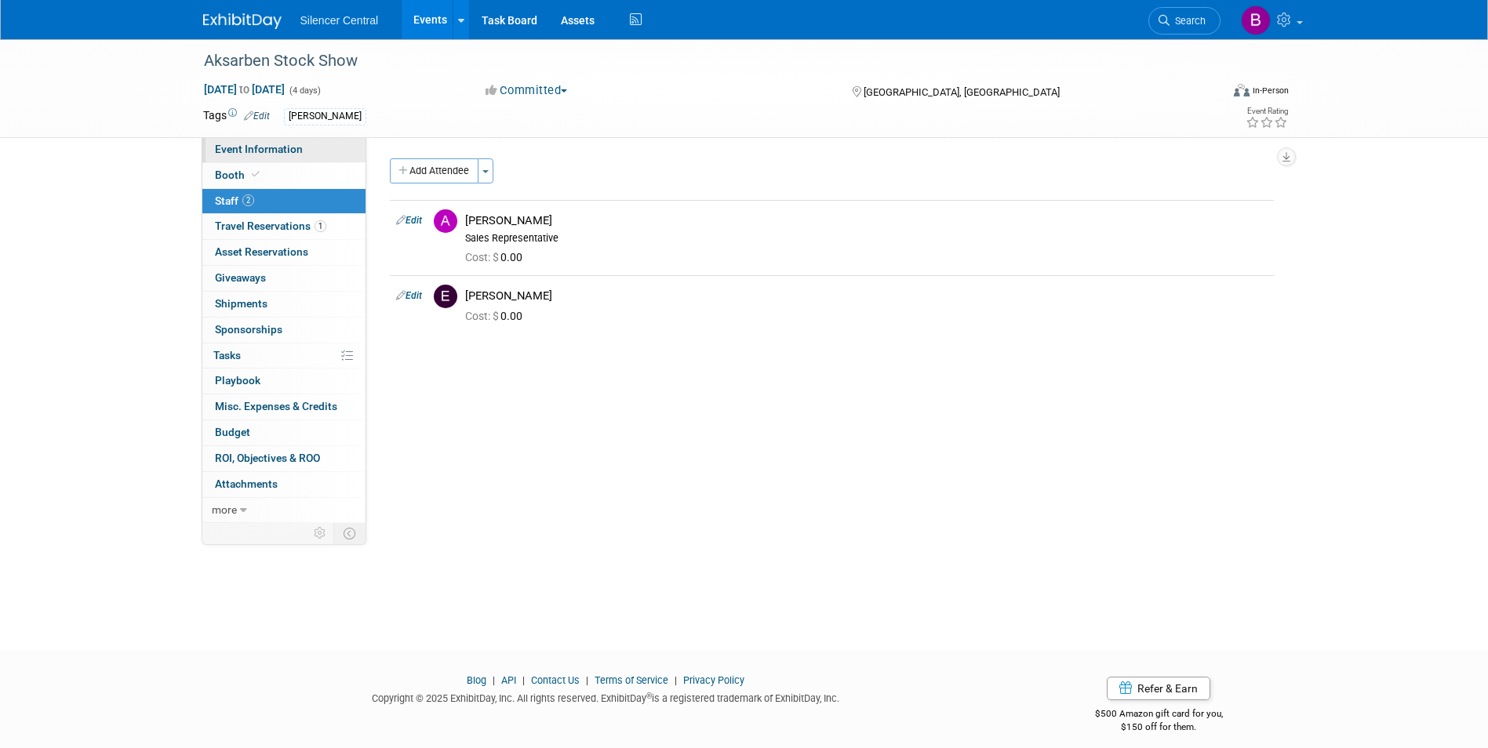
click at [254, 157] on link "Event Information" at bounding box center [283, 149] width 163 height 25
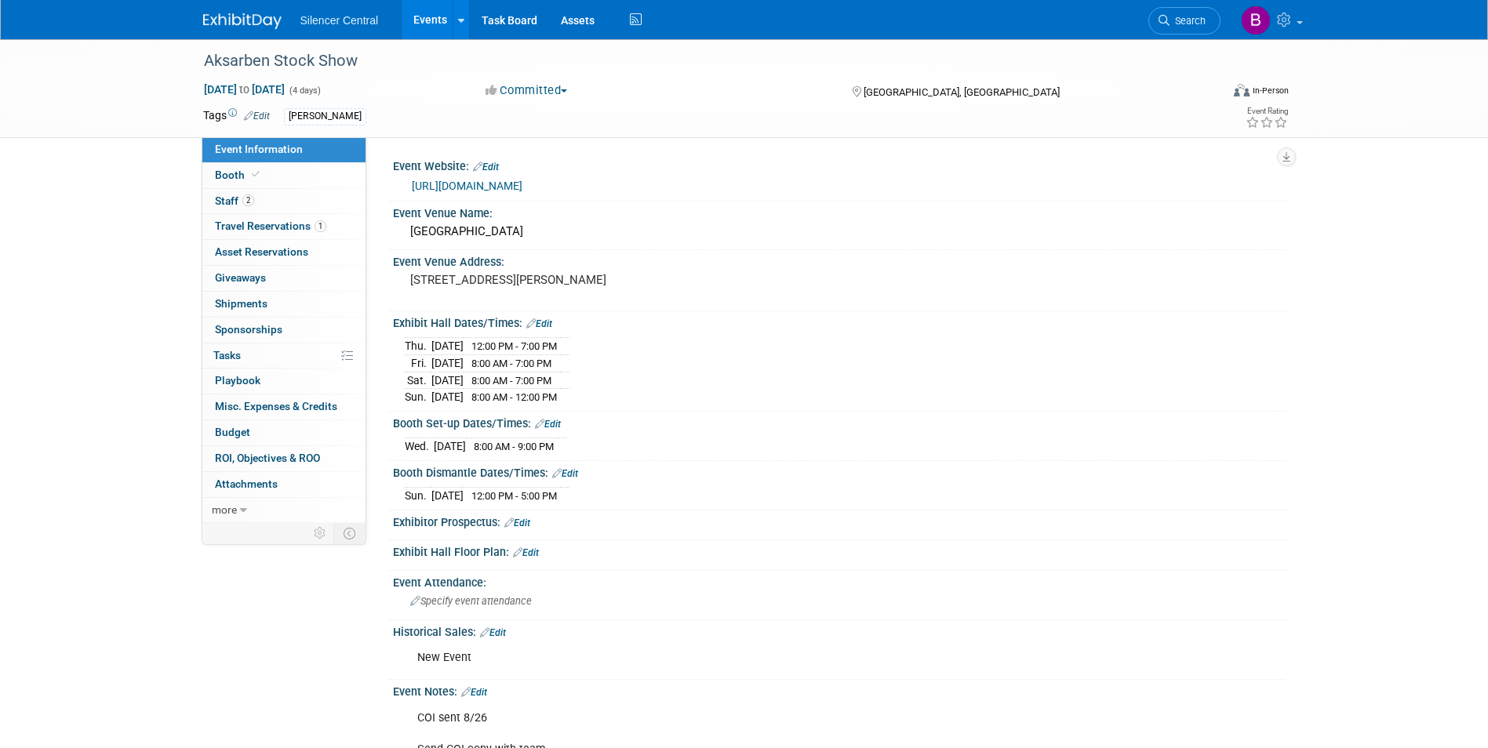
click at [249, 16] on img at bounding box center [242, 21] width 78 height 16
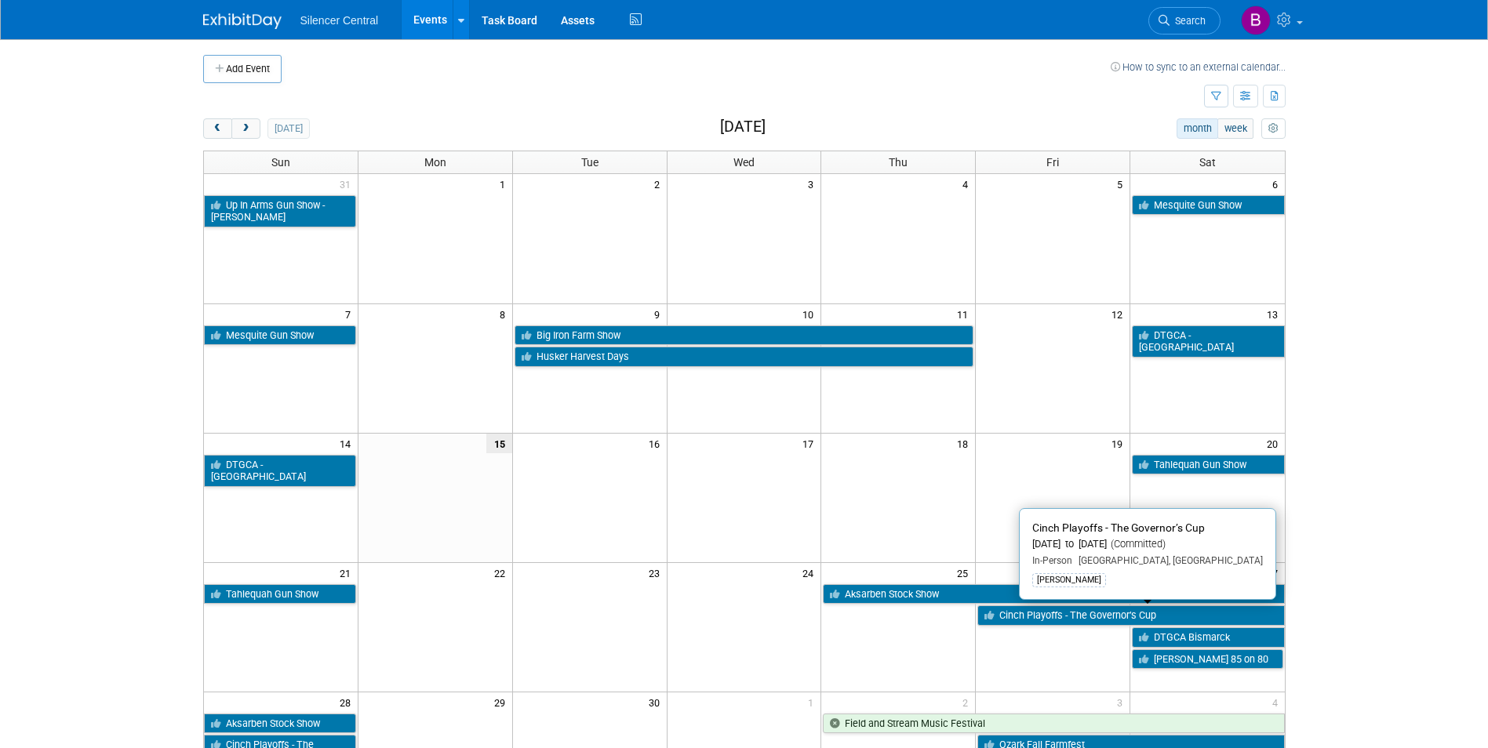
click at [1053, 614] on link "Cinch Playoffs - The Governor’s Cup" at bounding box center [1130, 615] width 307 height 20
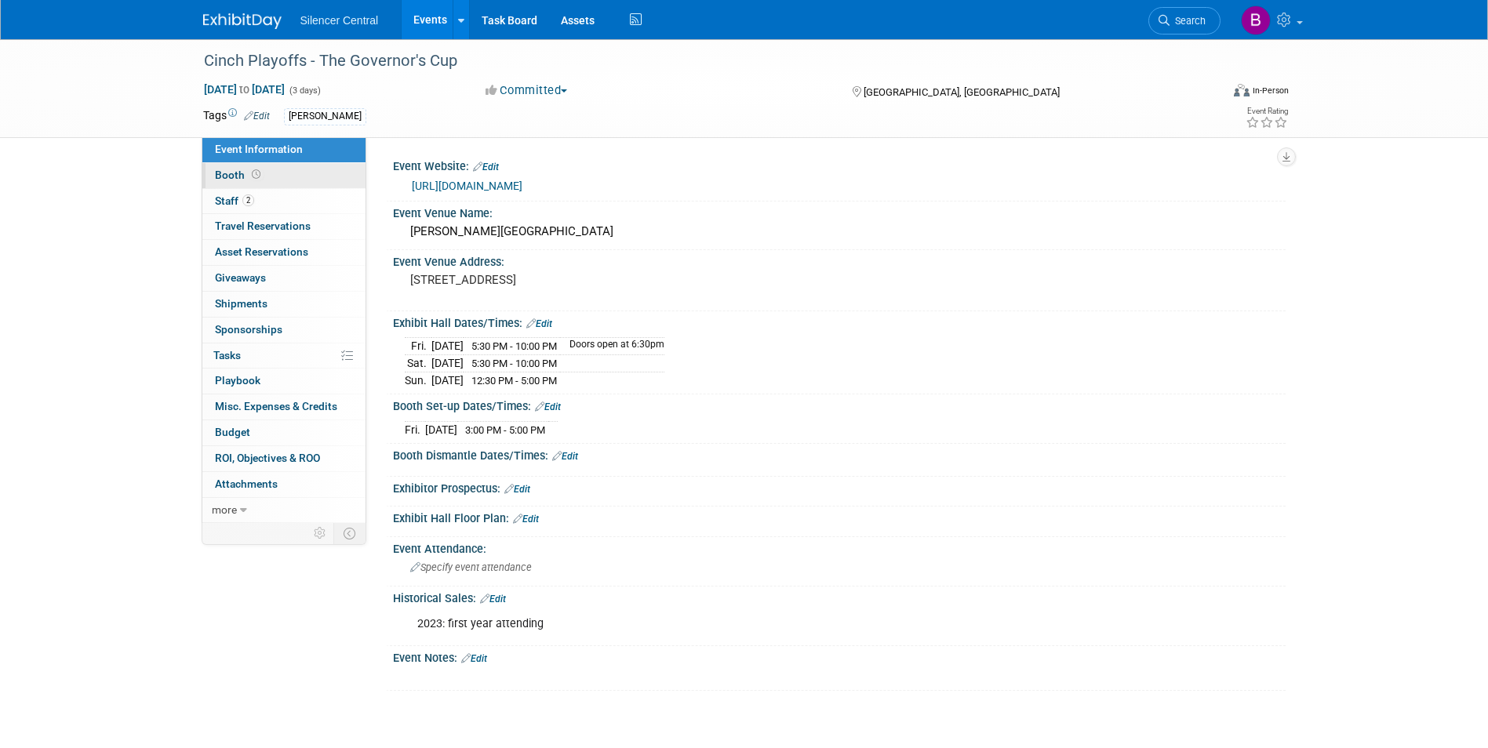
click at [256, 184] on link "Booth" at bounding box center [283, 175] width 163 height 25
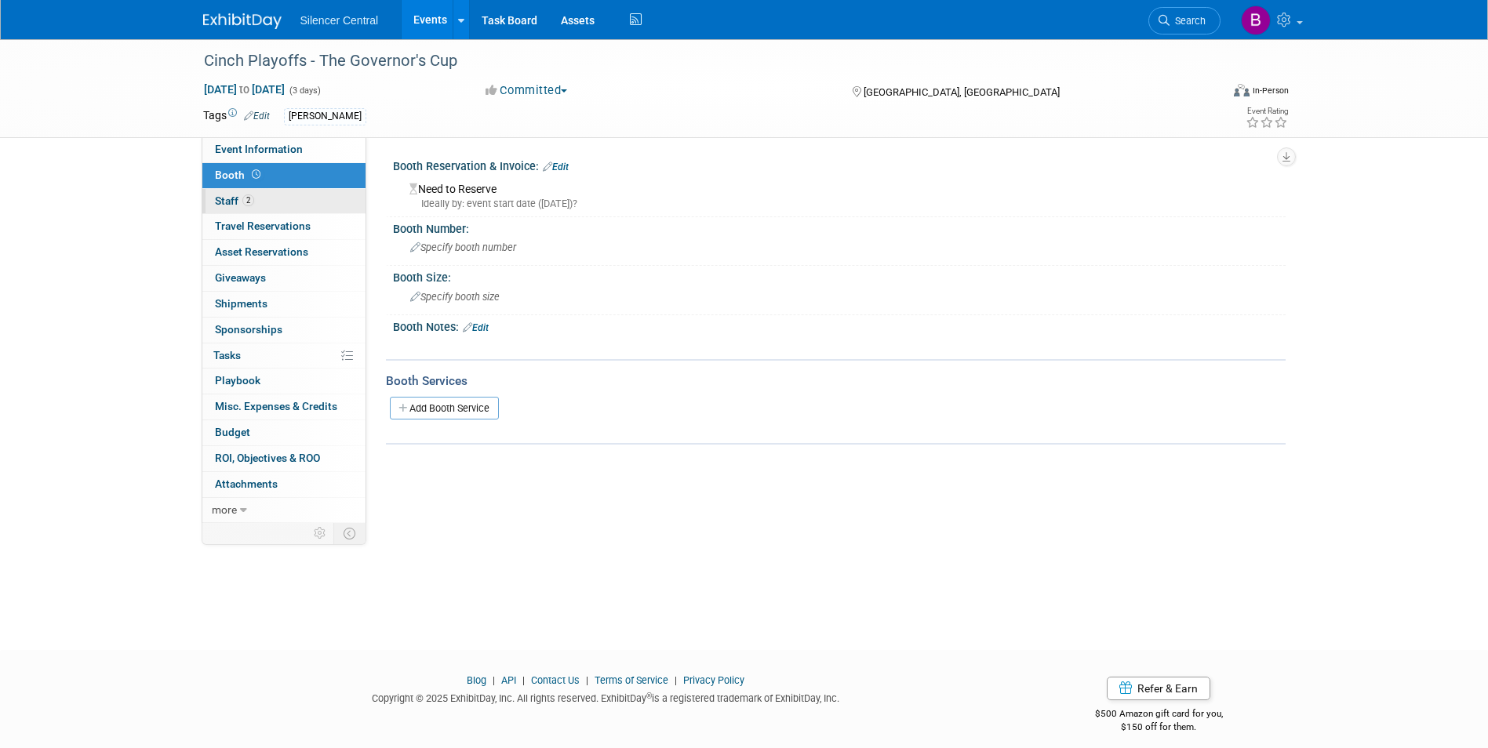
click at [260, 207] on link "2 Staff 2" at bounding box center [283, 201] width 163 height 25
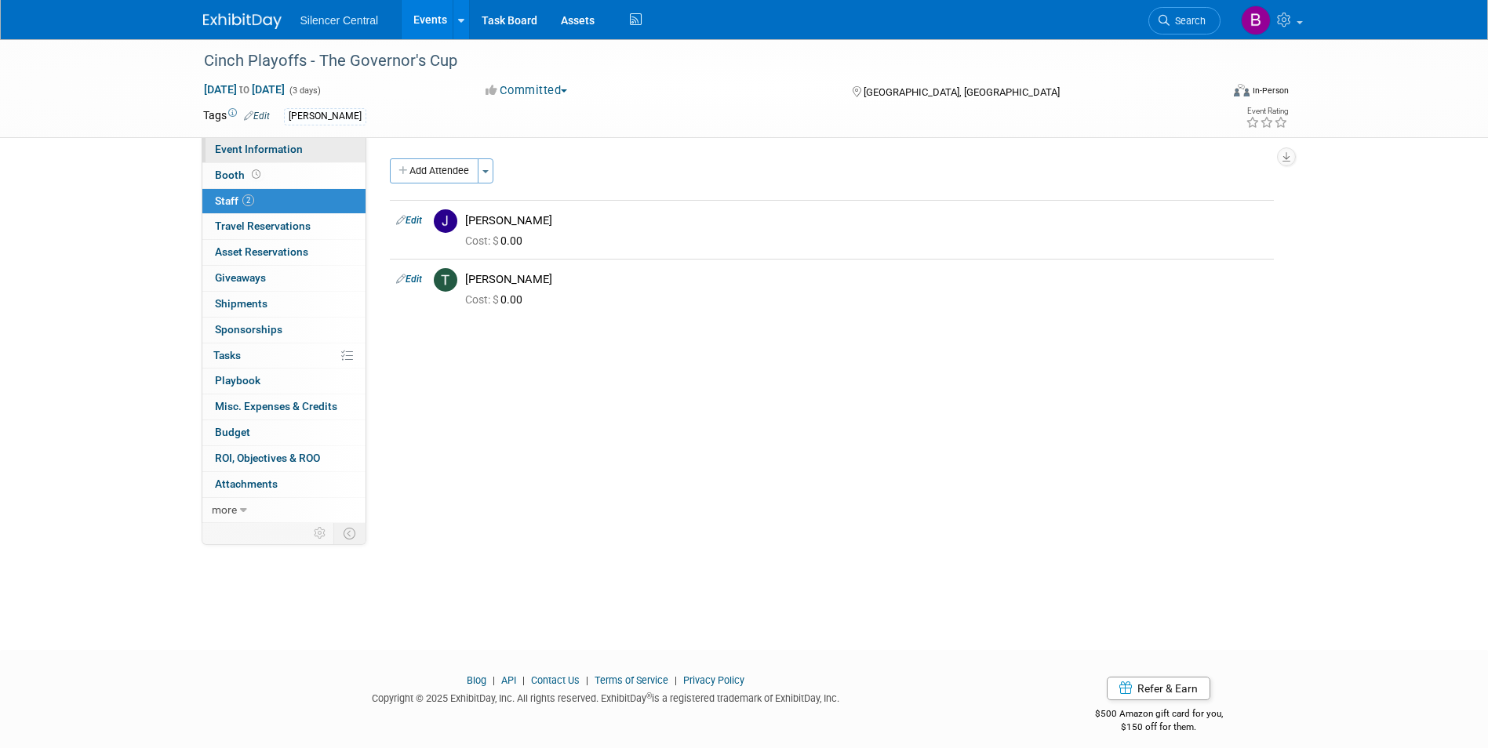
click at [276, 158] on link "Event Information" at bounding box center [283, 149] width 163 height 25
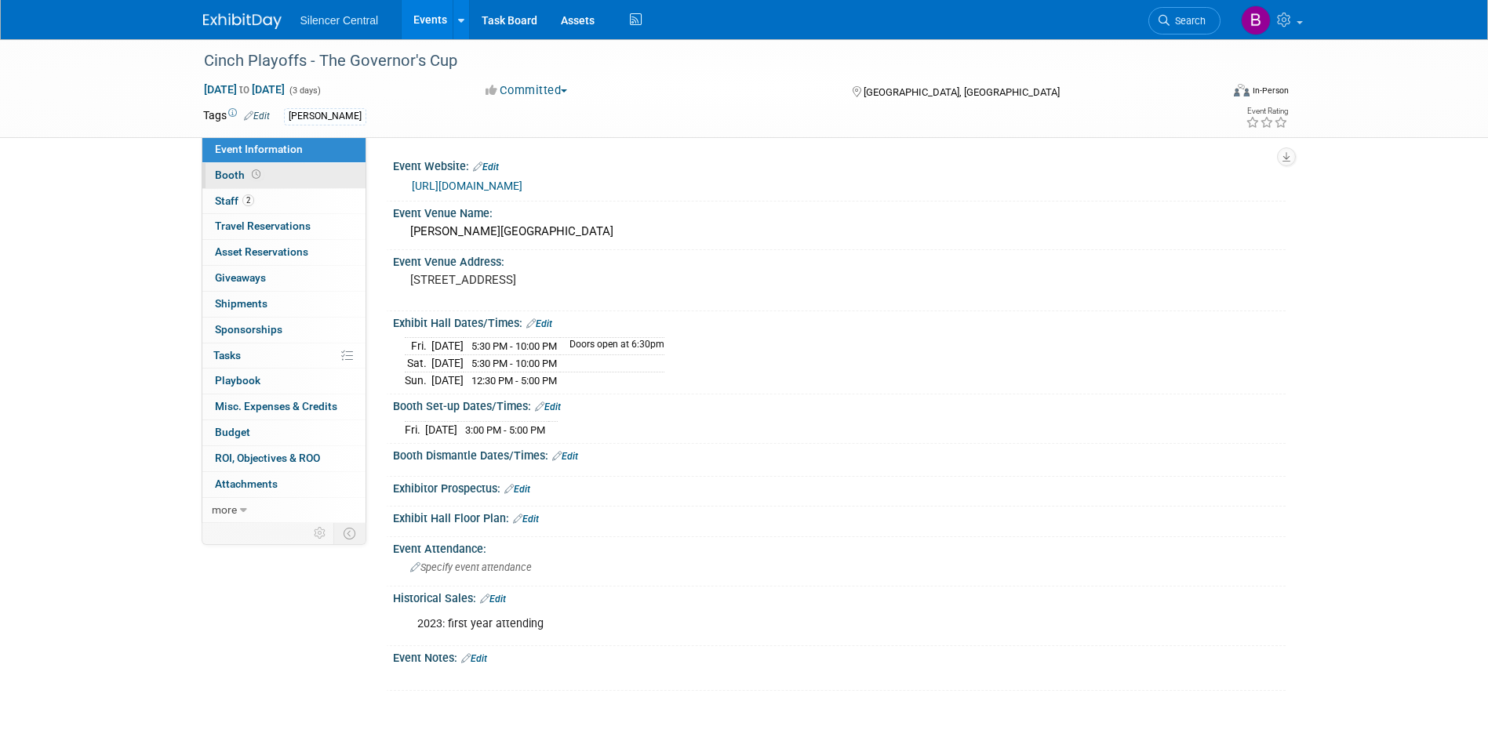
click at [239, 179] on span "Booth" at bounding box center [239, 175] width 49 height 13
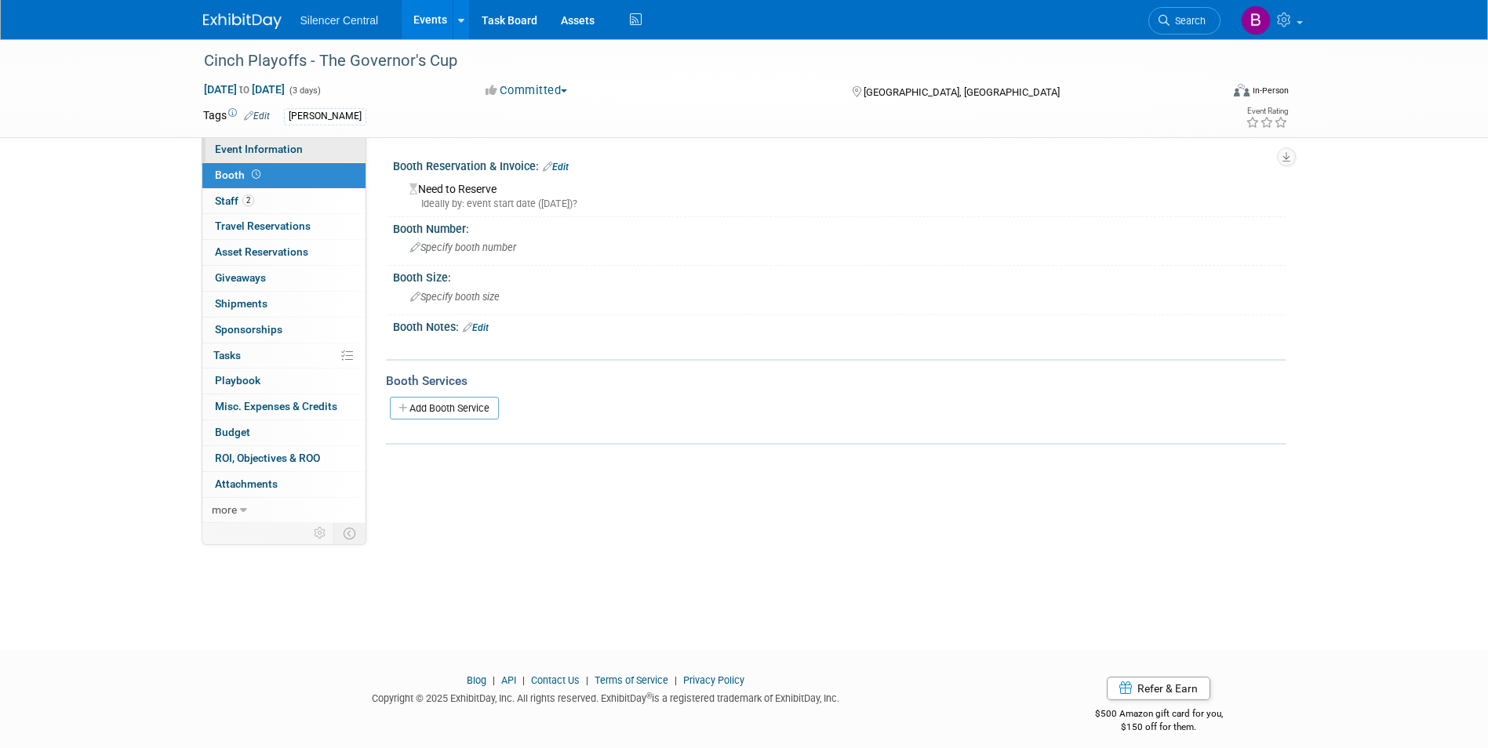
click at [269, 145] on span "Event Information" at bounding box center [259, 149] width 88 height 13
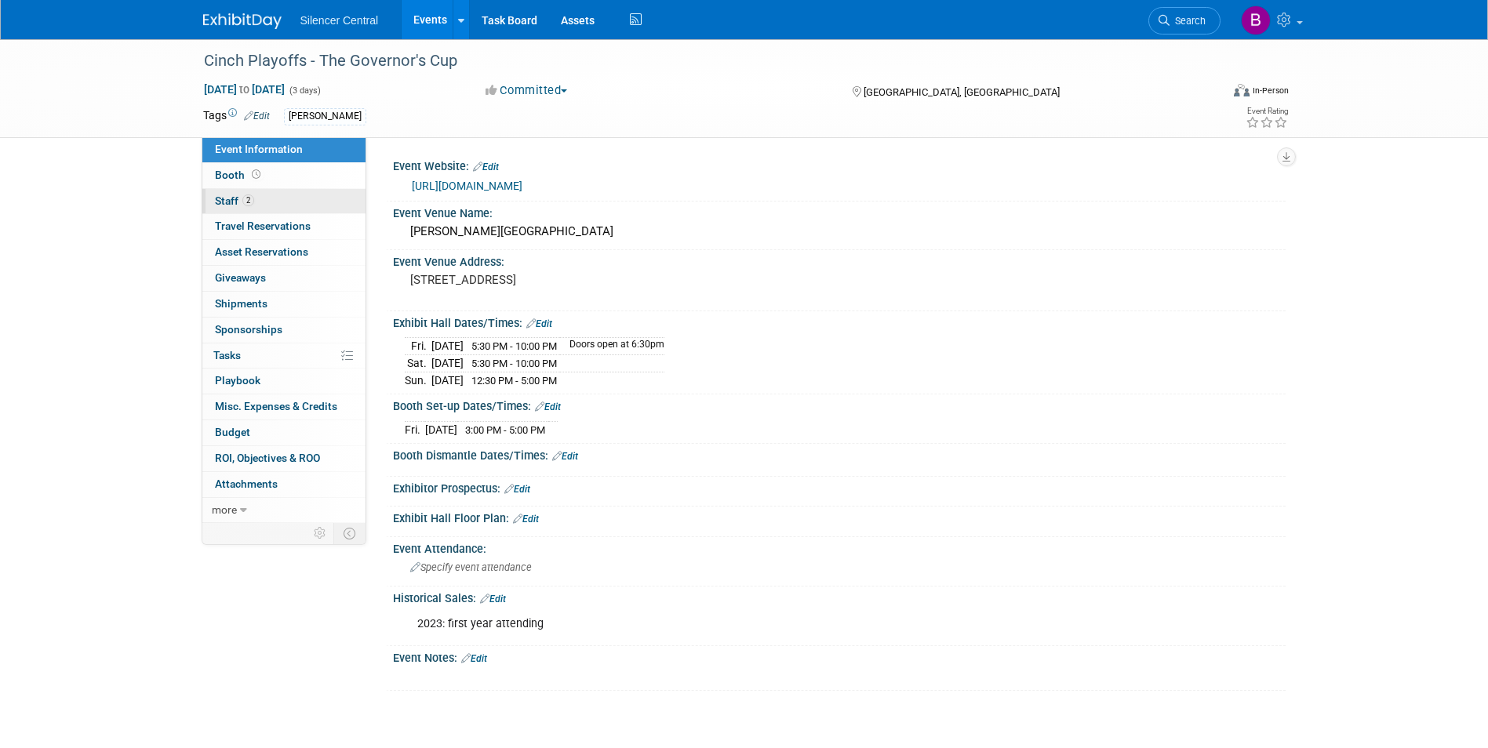
click at [240, 206] on span "Staff 2" at bounding box center [234, 201] width 39 height 13
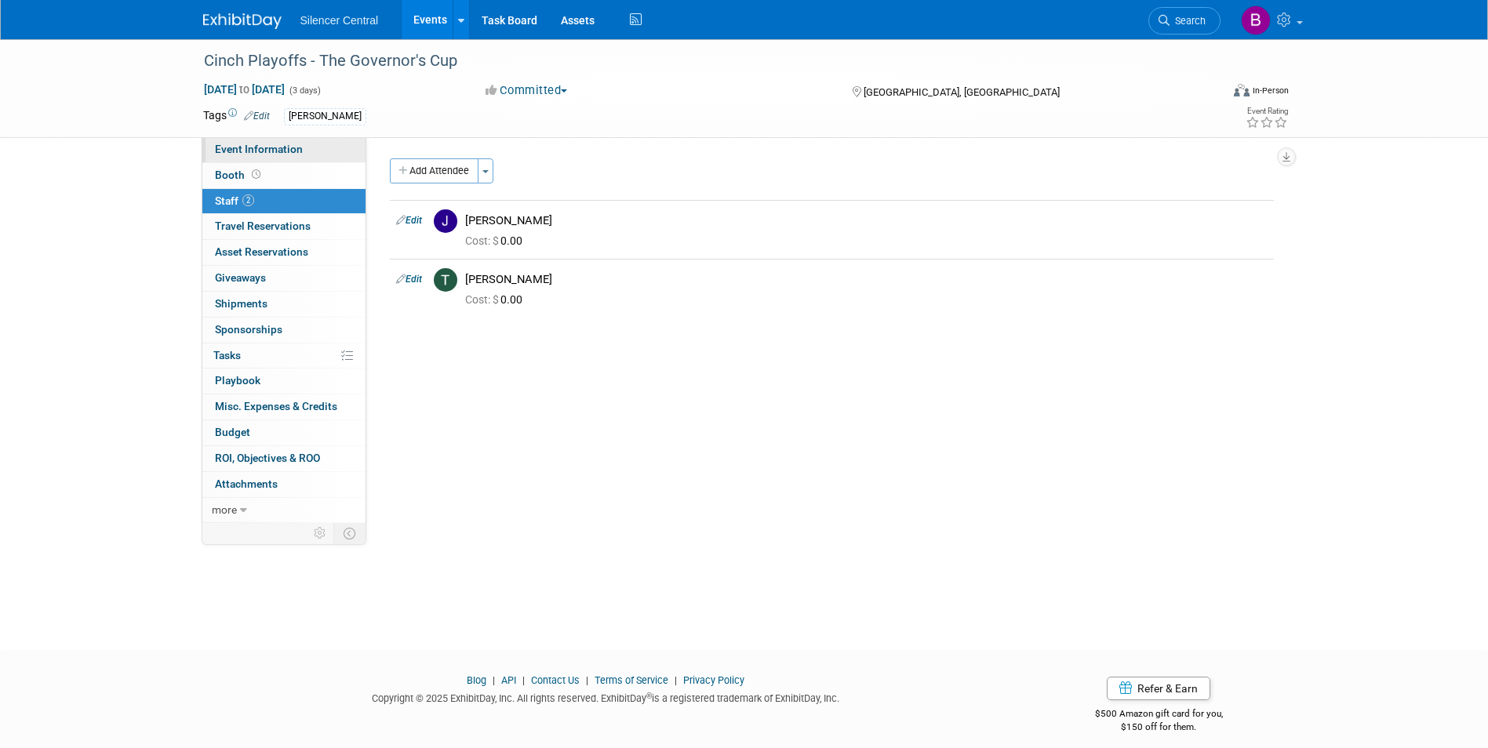
click at [263, 142] on link "Event Information" at bounding box center [283, 149] width 163 height 25
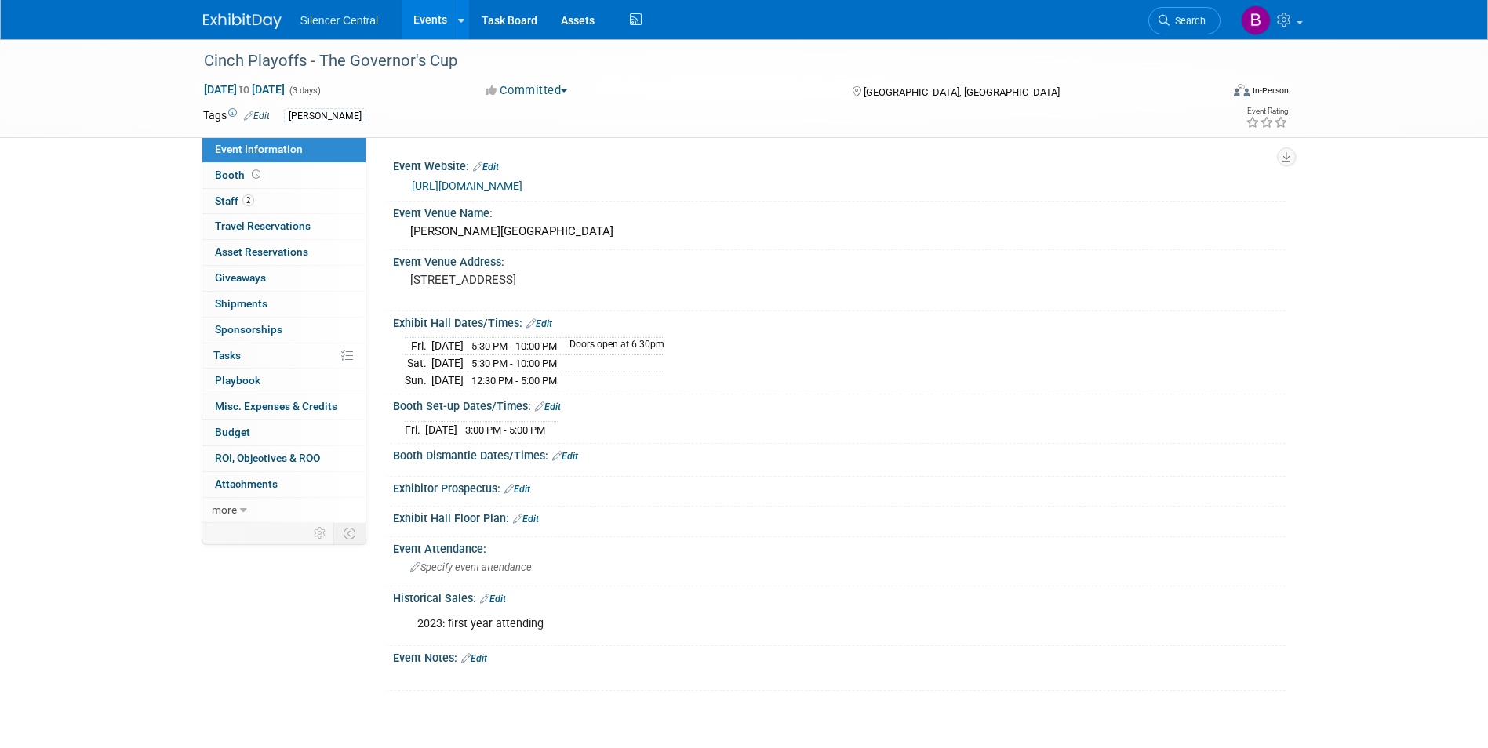
click at [254, 15] on img at bounding box center [242, 21] width 78 height 16
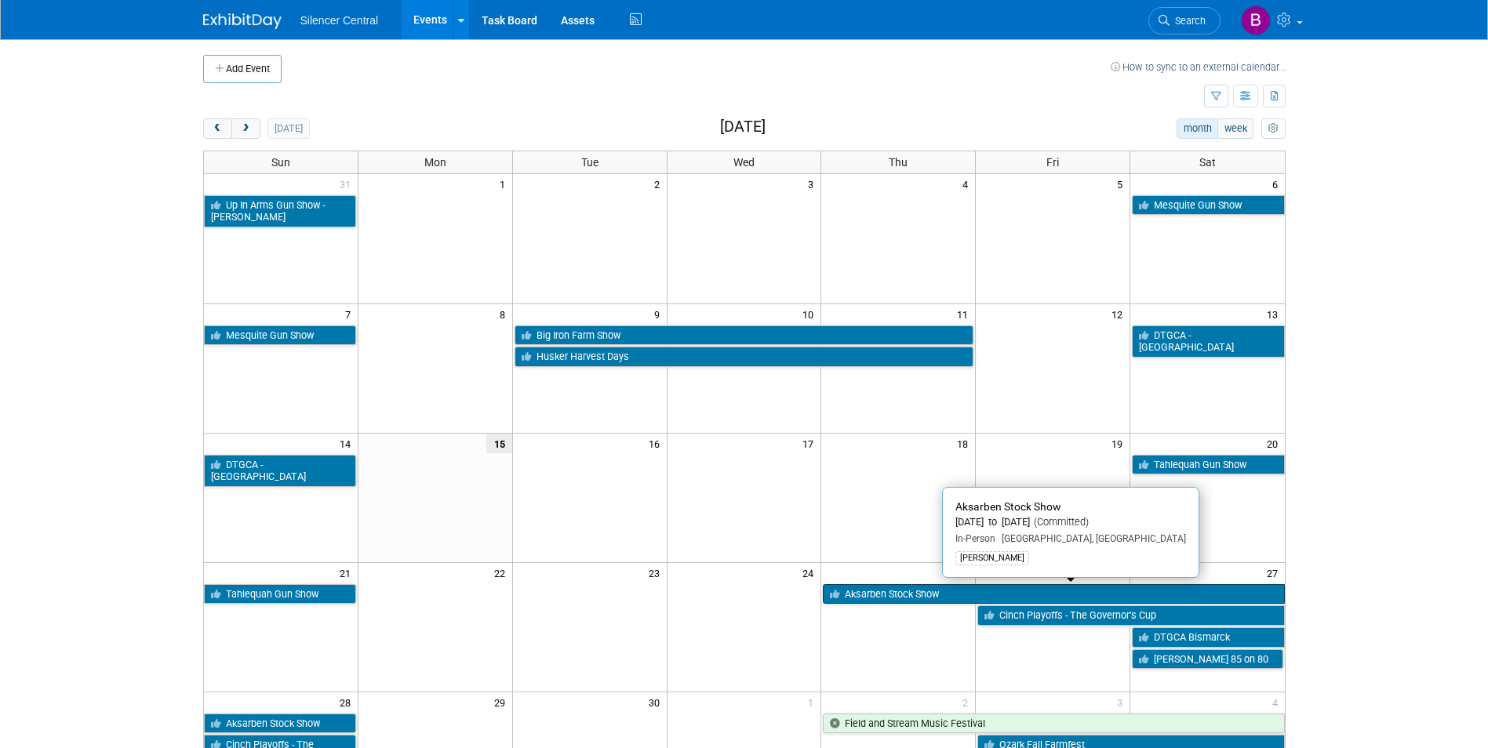
click at [943, 592] on link "Aksarben Stock Show" at bounding box center [1053, 594] width 461 height 20
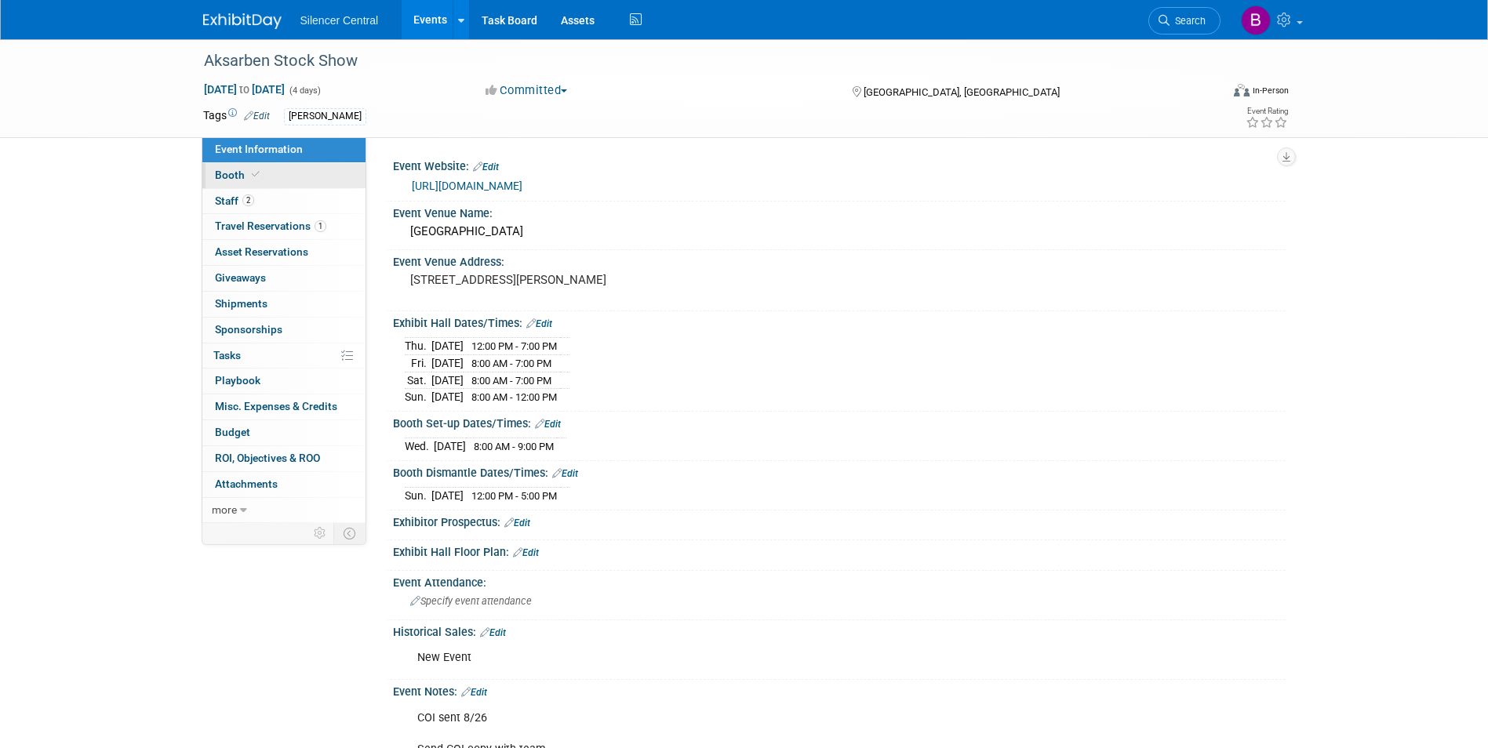
click at [281, 170] on link "Booth" at bounding box center [283, 175] width 163 height 25
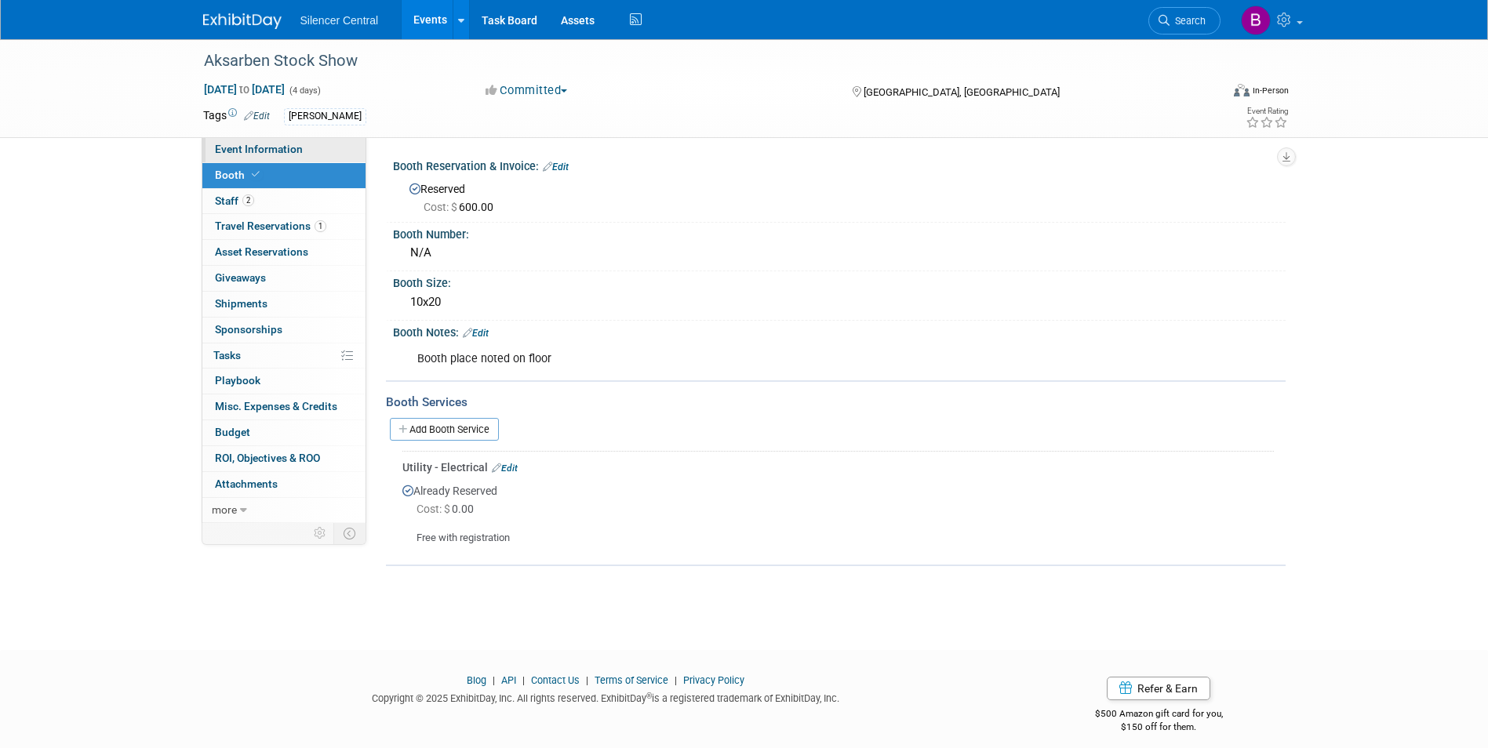
click at [280, 152] on span "Event Information" at bounding box center [259, 149] width 88 height 13
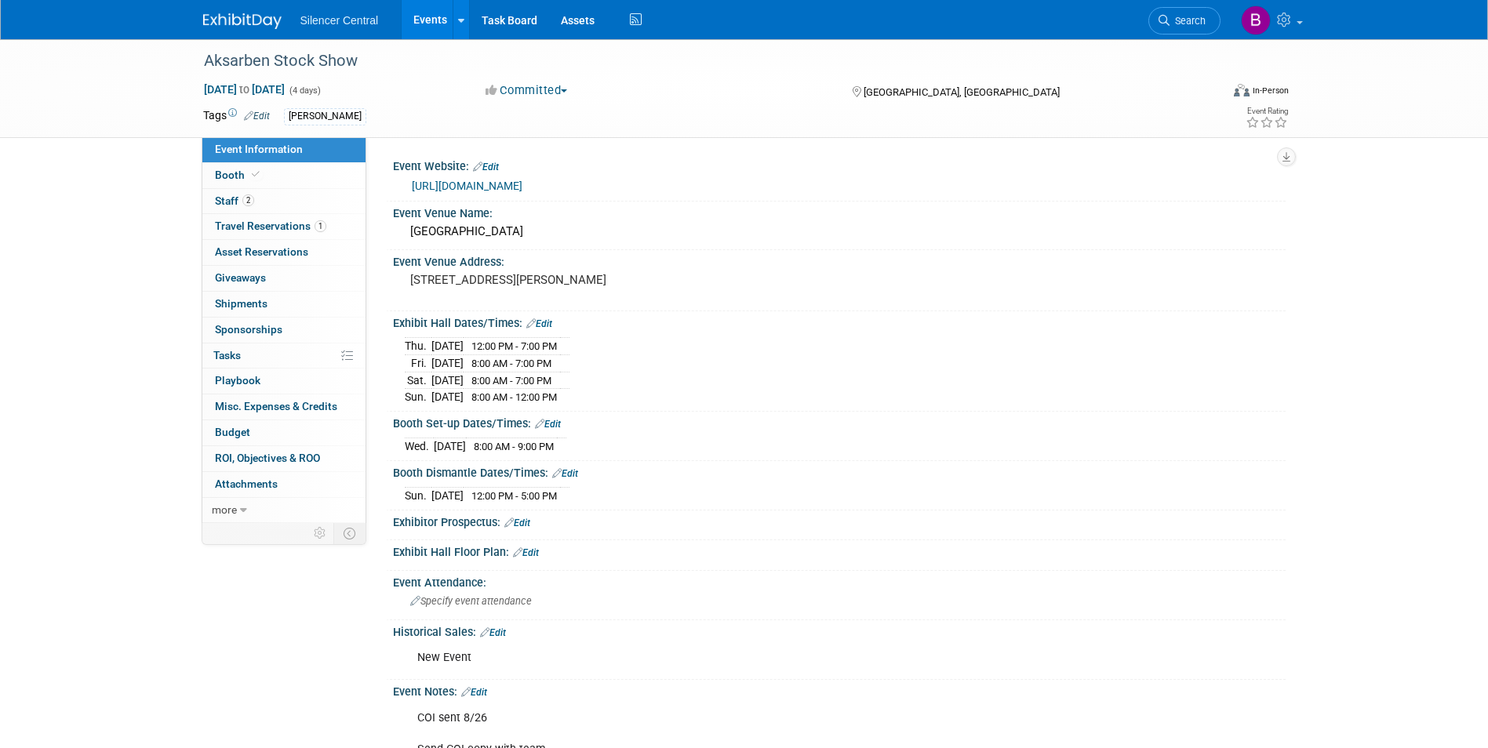
scroll to position [222, 0]
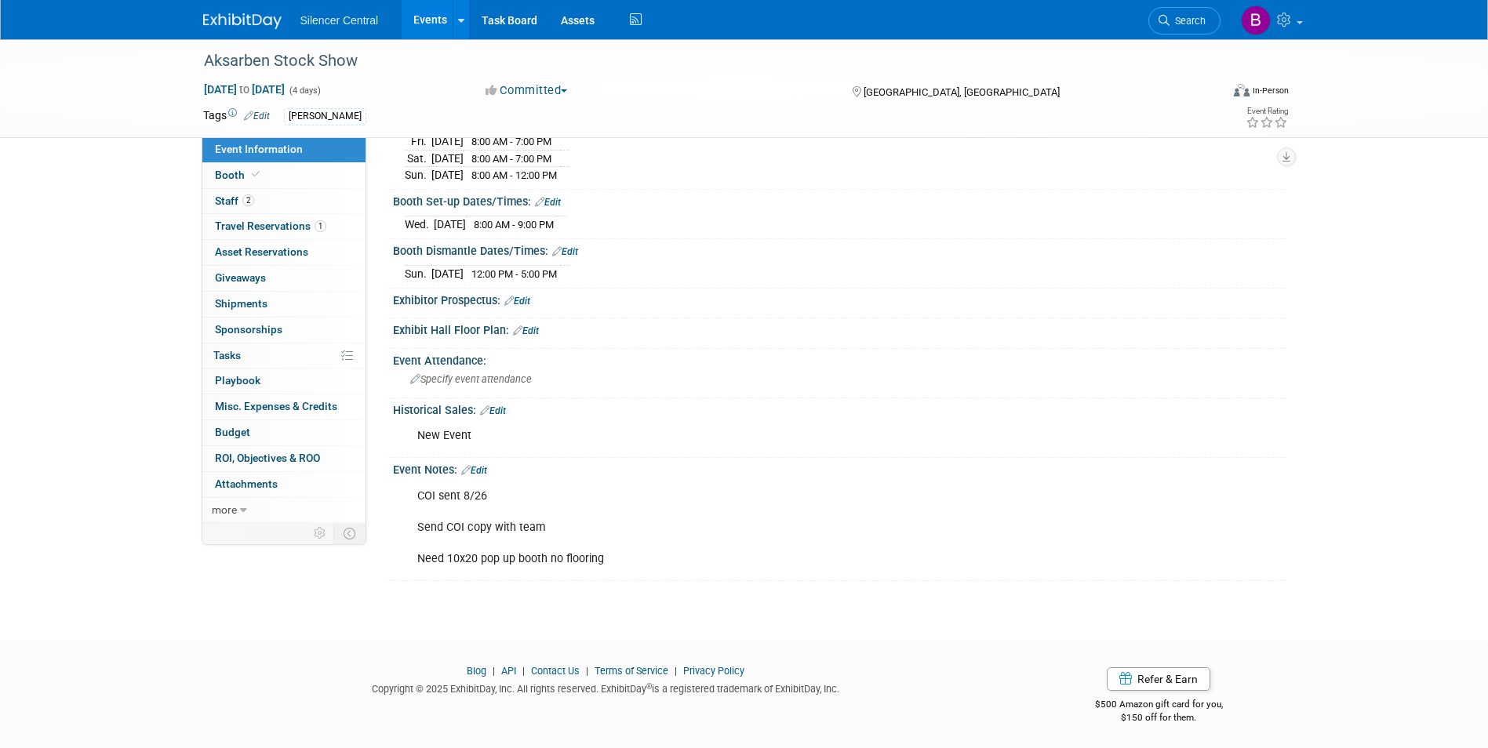
click at [245, 8] on link at bounding box center [251, 13] width 97 height 13
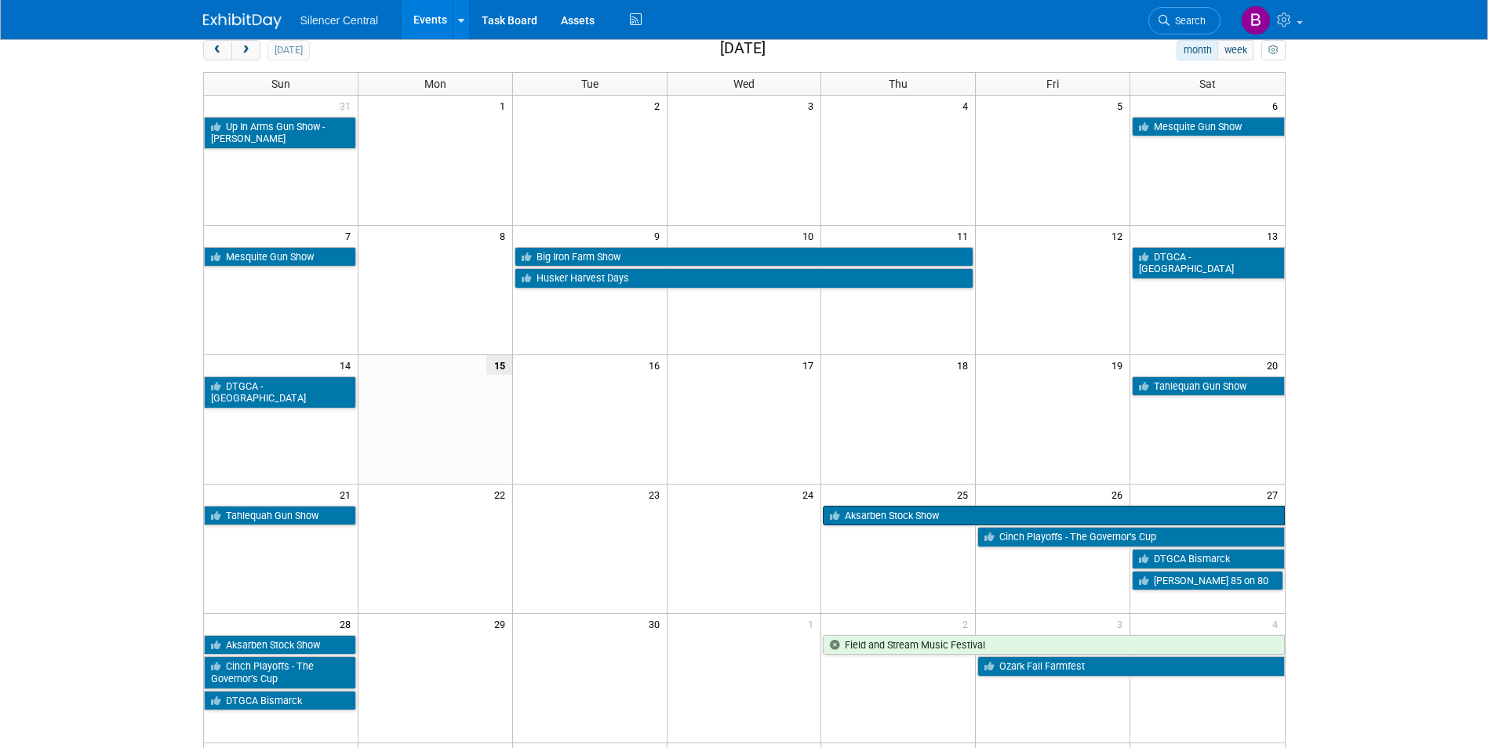
scroll to position [169, 0]
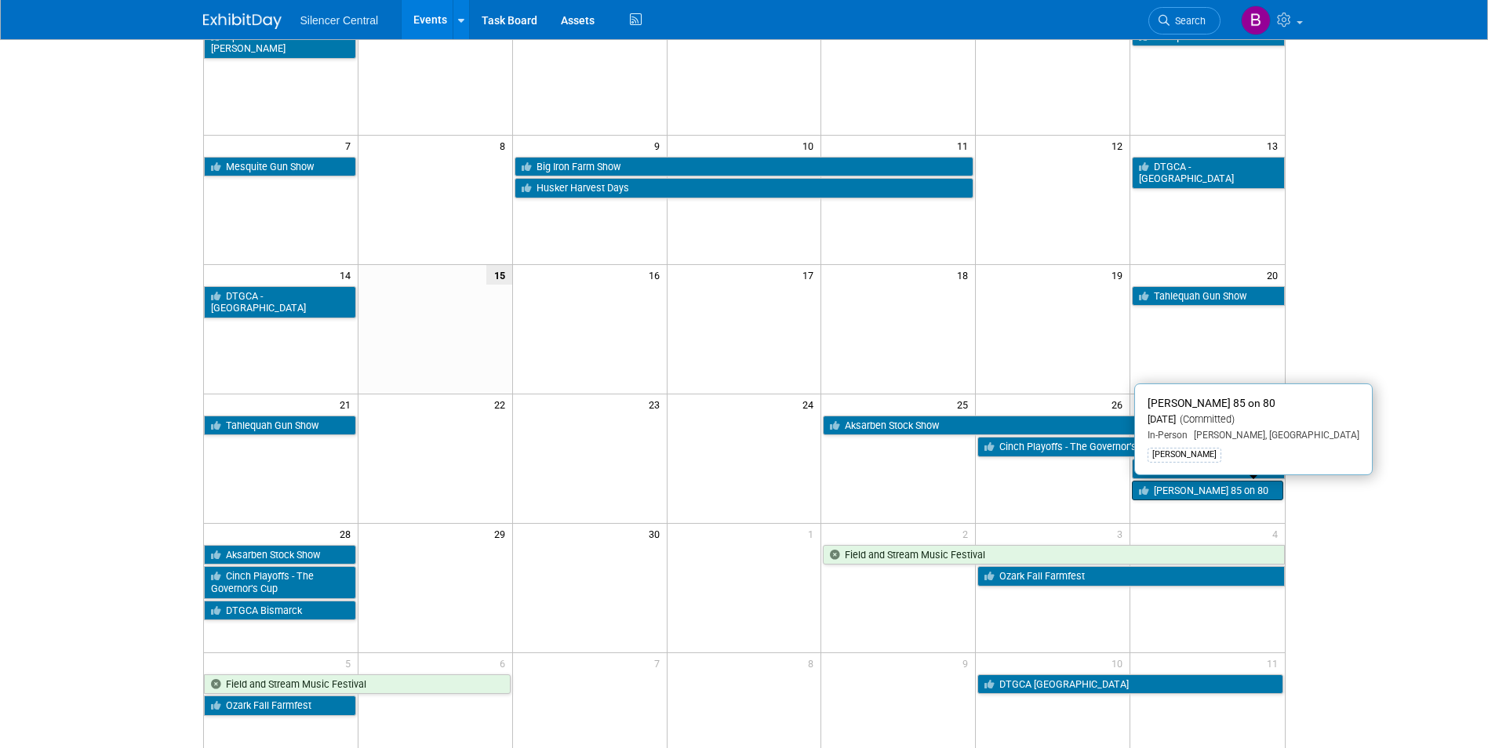
click at [1165, 496] on link "[PERSON_NAME] 85 on 80" at bounding box center [1207, 491] width 151 height 20
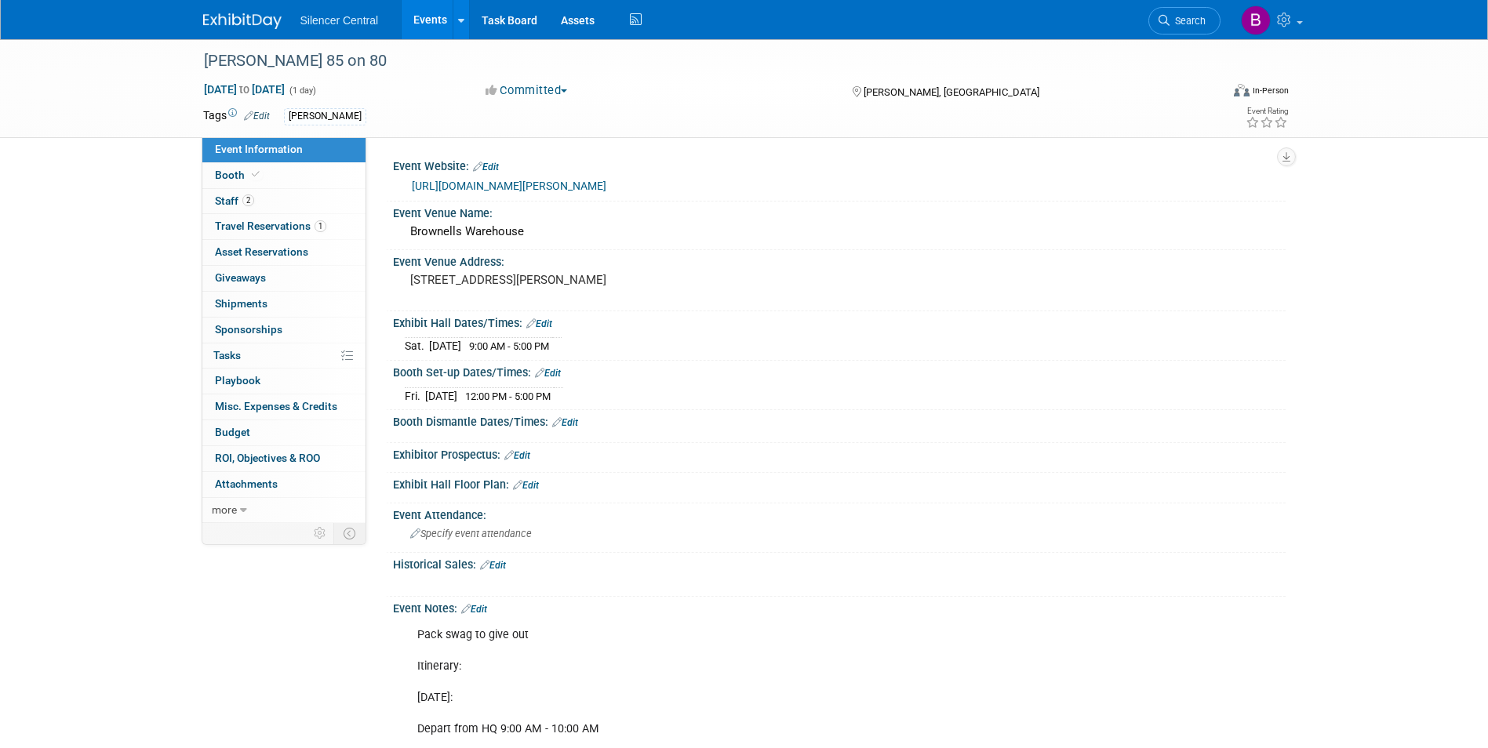
drag, startPoint x: 231, startPoint y: 27, endPoint x: 220, endPoint y: 18, distance: 14.0
click at [231, 27] on img at bounding box center [242, 21] width 78 height 16
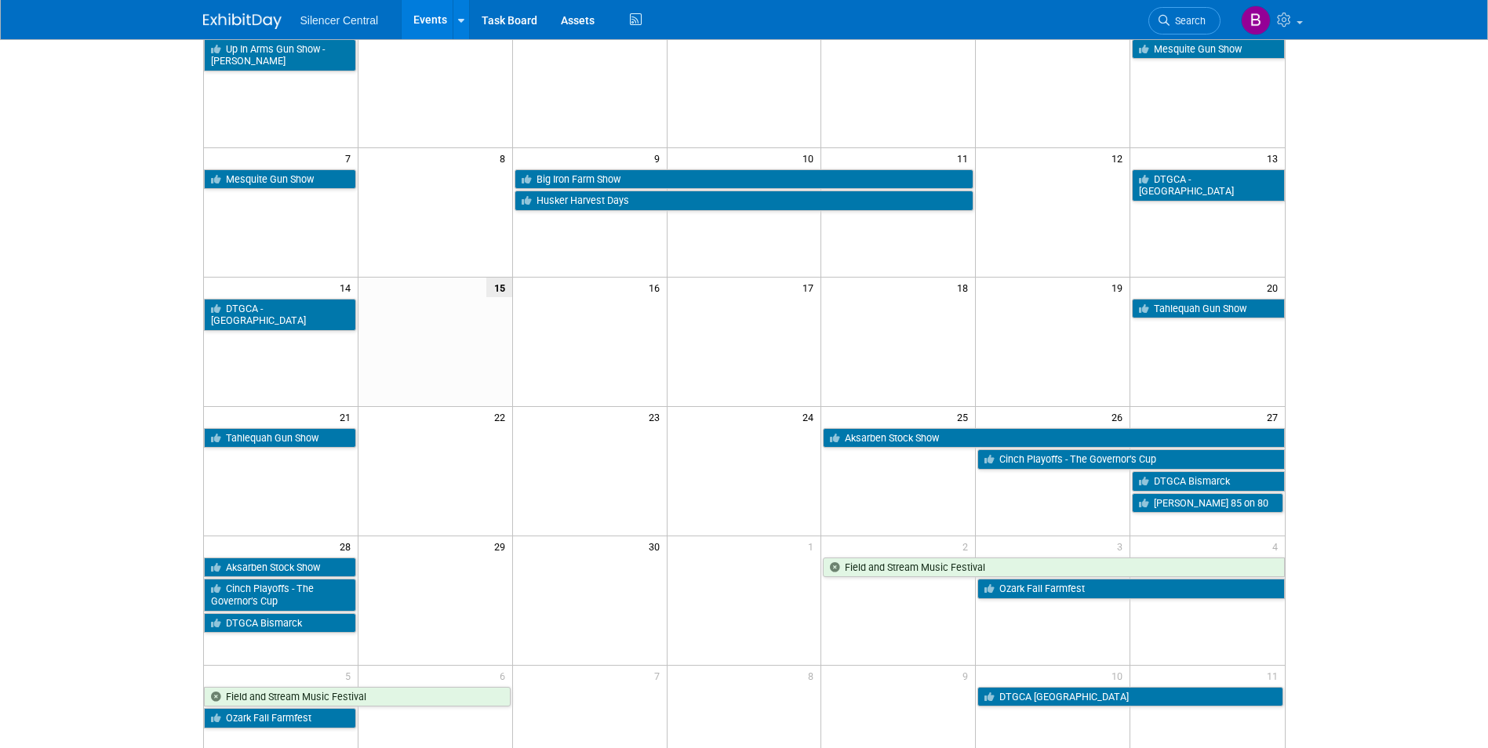
scroll to position [157, 0]
